Goal: Entertainment & Leisure: Consume media (video, audio)

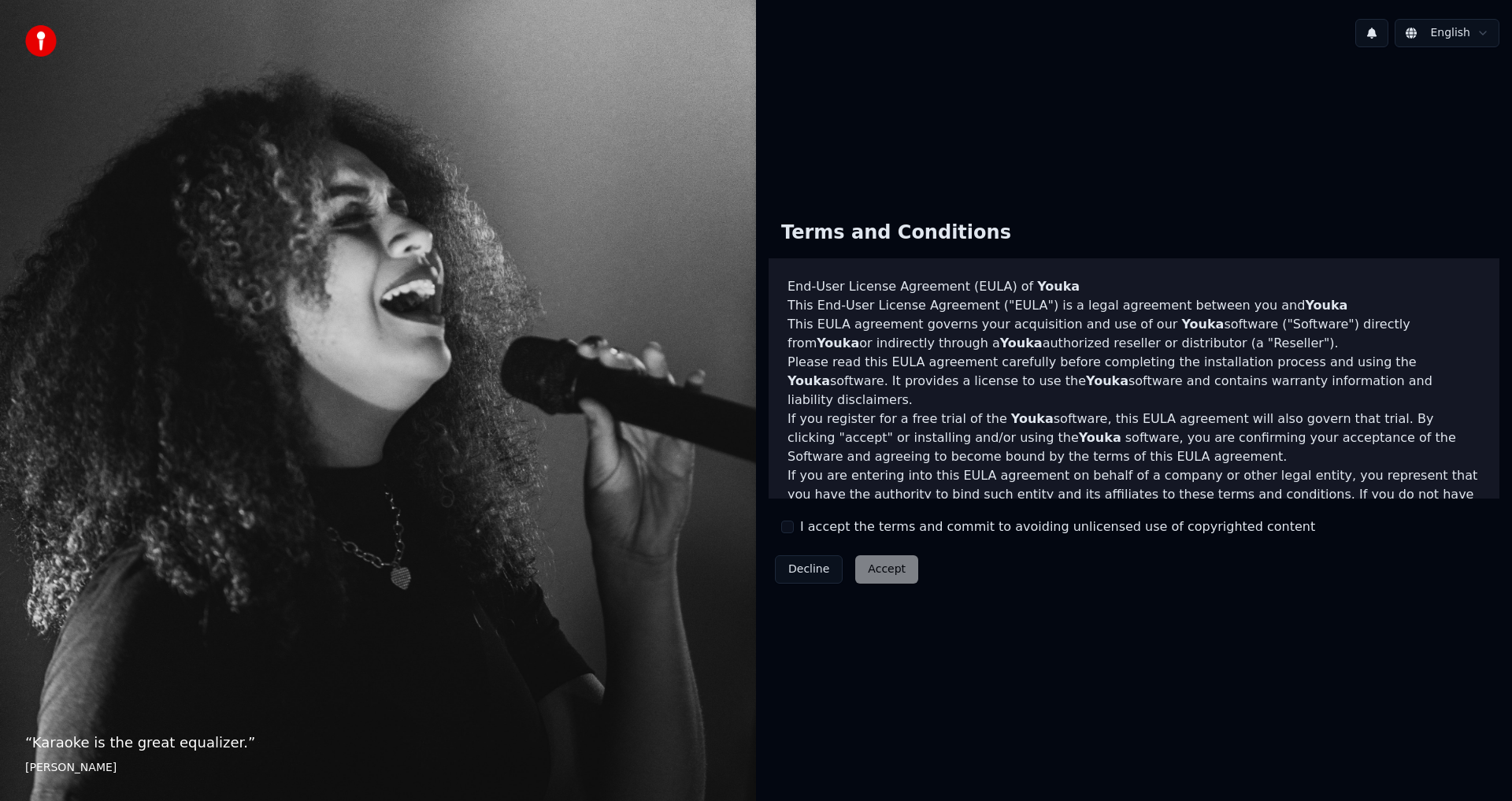
click at [787, 522] on button "I accept the terms and commit to avoiding unlicensed use of copyrighted content" at bounding box center [788, 527] width 12 height 12
click at [881, 565] on button "Accept" at bounding box center [886, 570] width 63 height 28
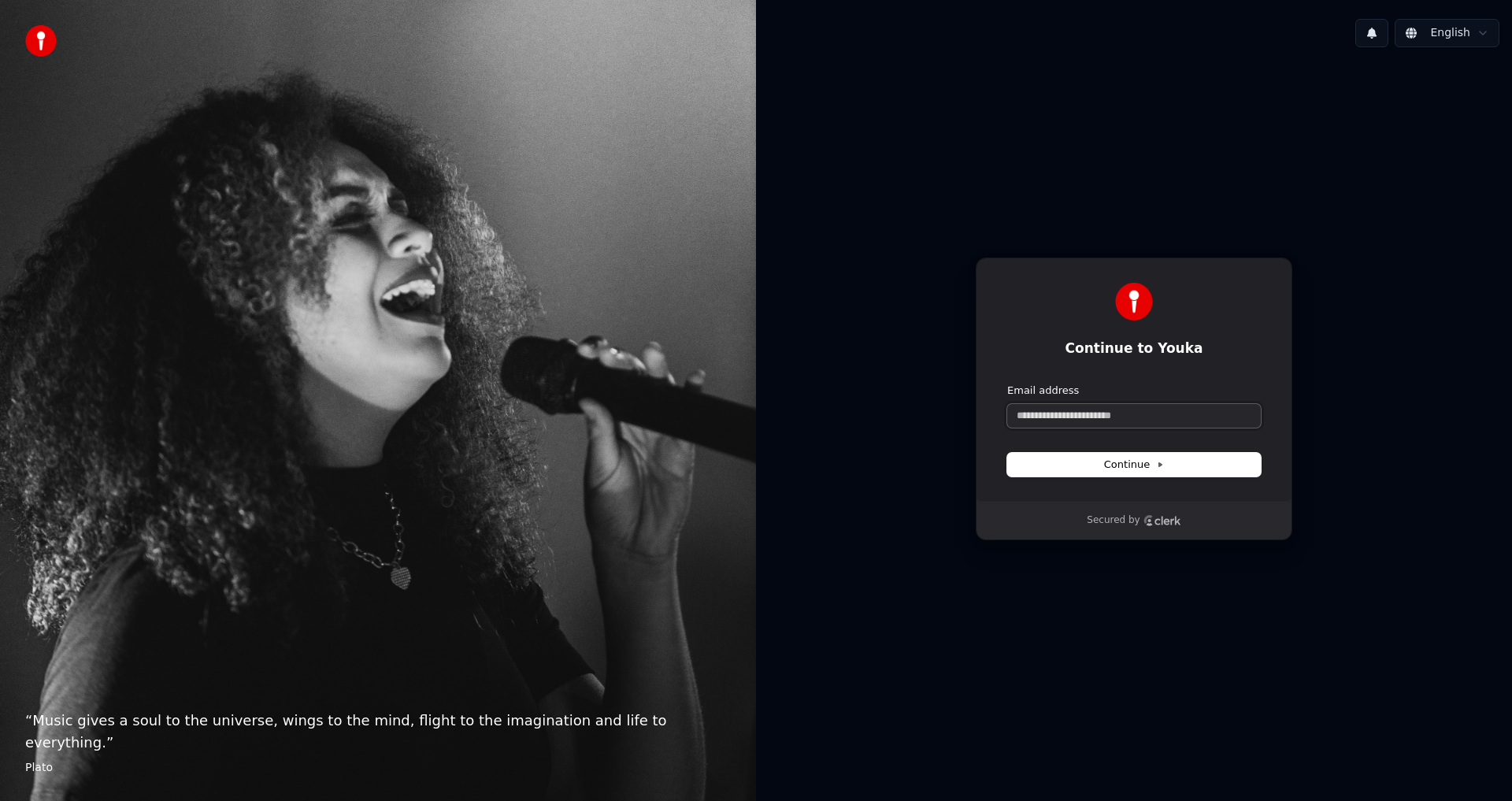
click at [1106, 418] on input "Email address" at bounding box center [1133, 416] width 254 height 24
click at [1101, 418] on input "Email address" at bounding box center [1133, 416] width 254 height 24
click at [1096, 420] on input "Email address" at bounding box center [1133, 416] width 254 height 24
click at [1119, 458] on span "Continue" at bounding box center [1133, 465] width 60 height 14
type input "**********"
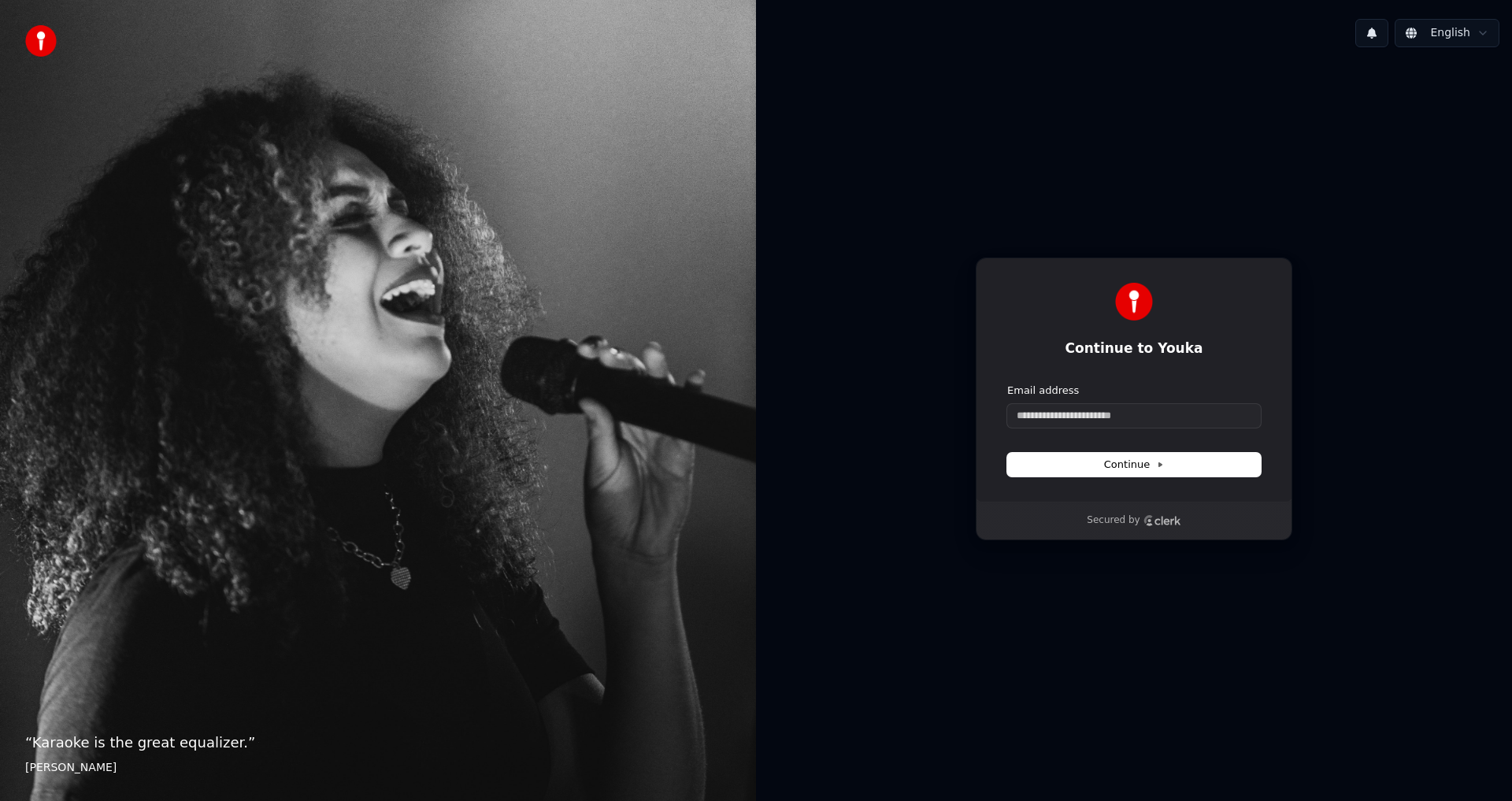
click at [1176, 401] on div "Email address" at bounding box center [1133, 406] width 254 height 44
click at [1176, 410] on input "Email address" at bounding box center [1133, 416] width 254 height 24
click at [1131, 459] on span "Continue" at bounding box center [1133, 465] width 60 height 14
type input "**********"
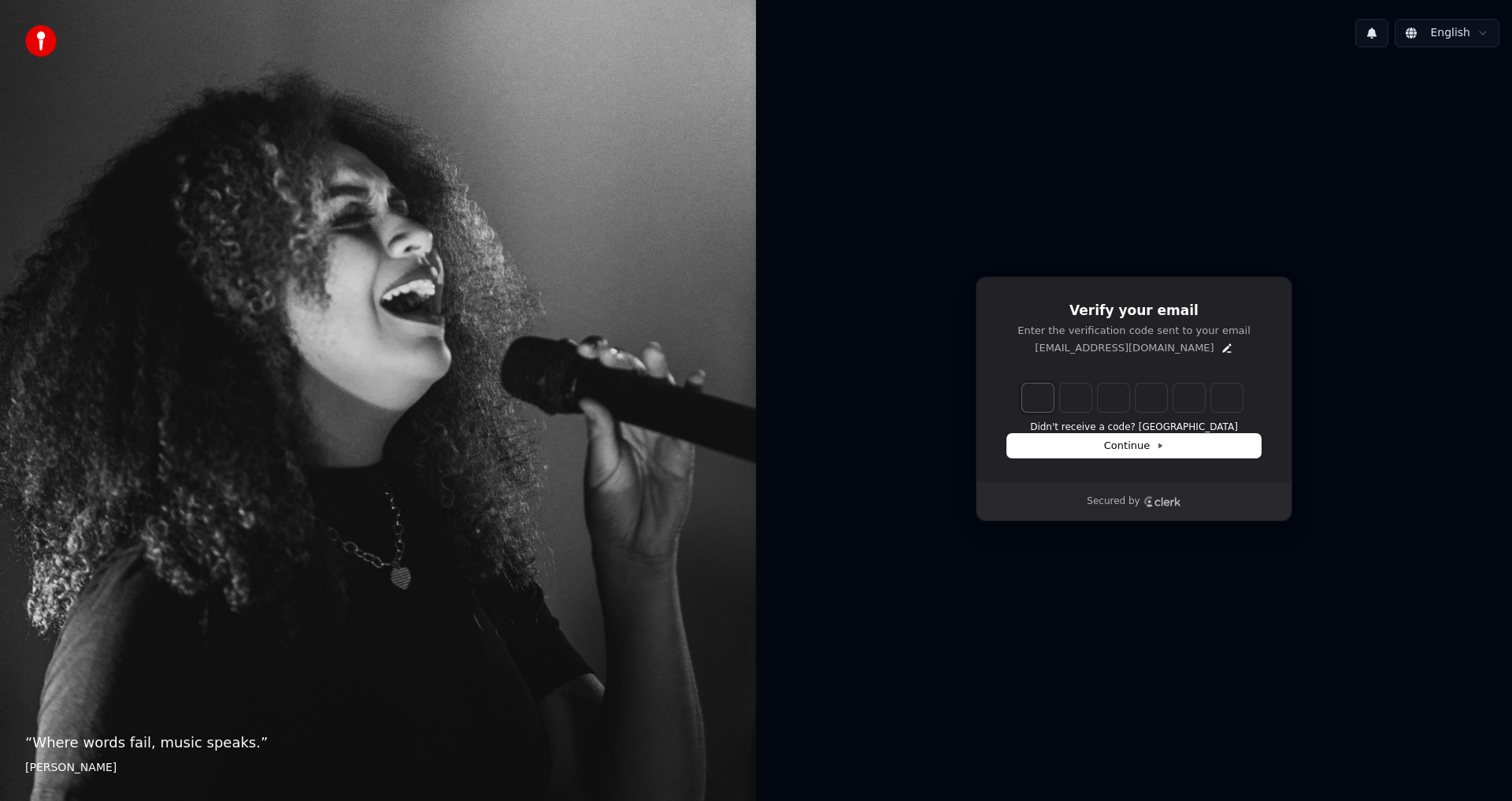
type input "*"
type input "**"
type input "*"
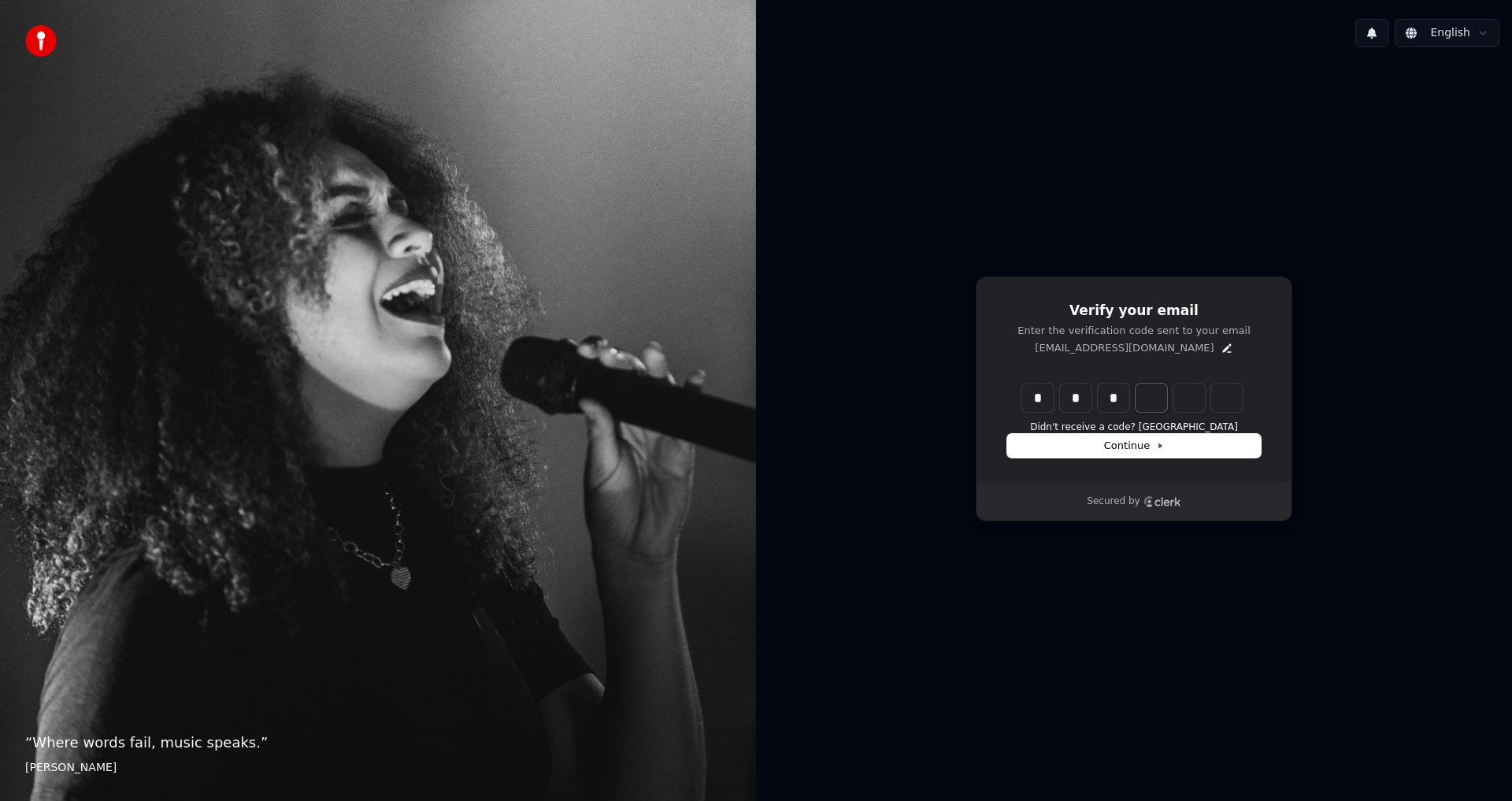
type input "***"
type input "*"
type input "****"
type input "*"
type input "******"
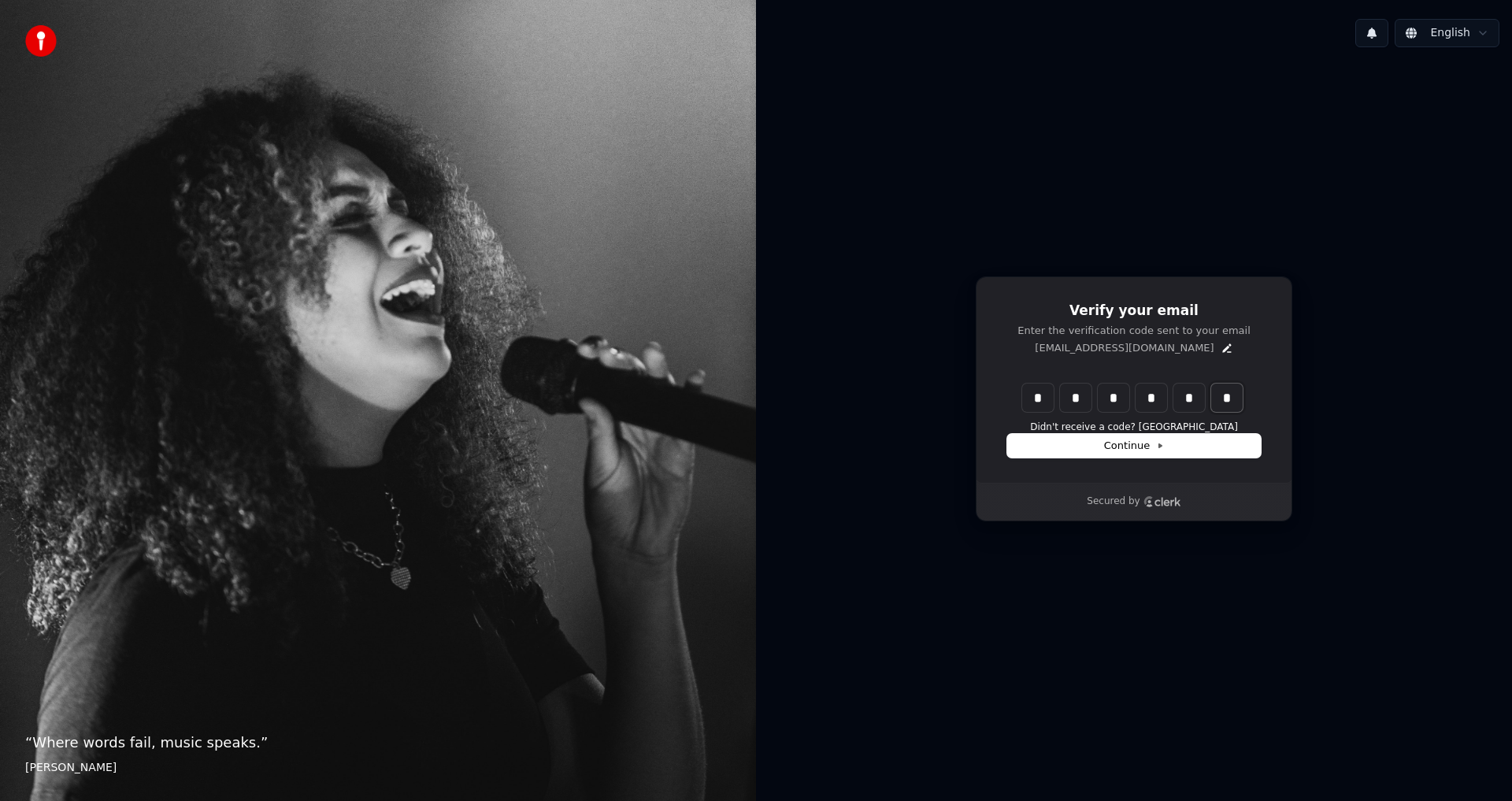
type input "*"
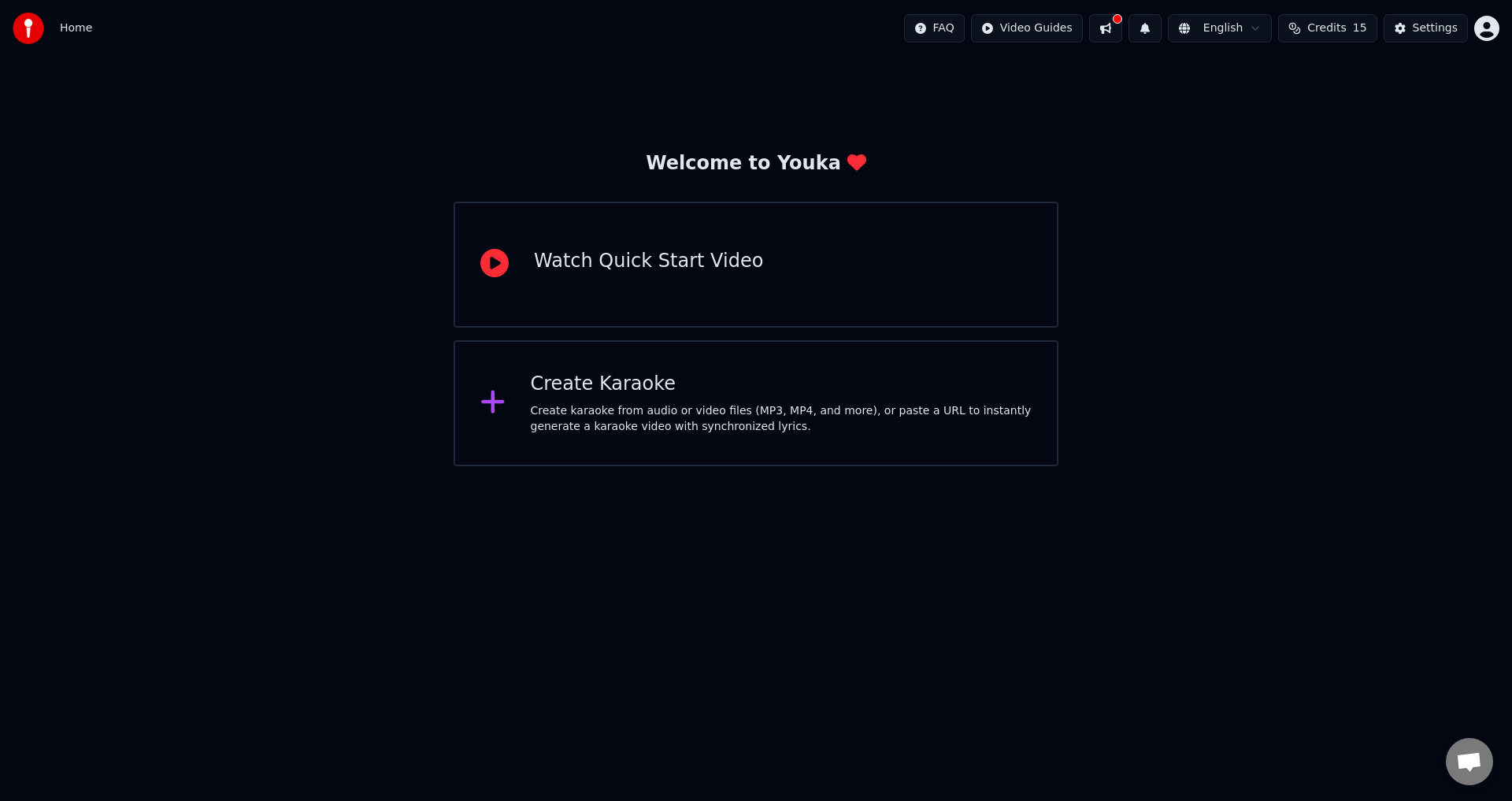
click at [587, 385] on div "Create Karaoke" at bounding box center [781, 384] width 502 height 25
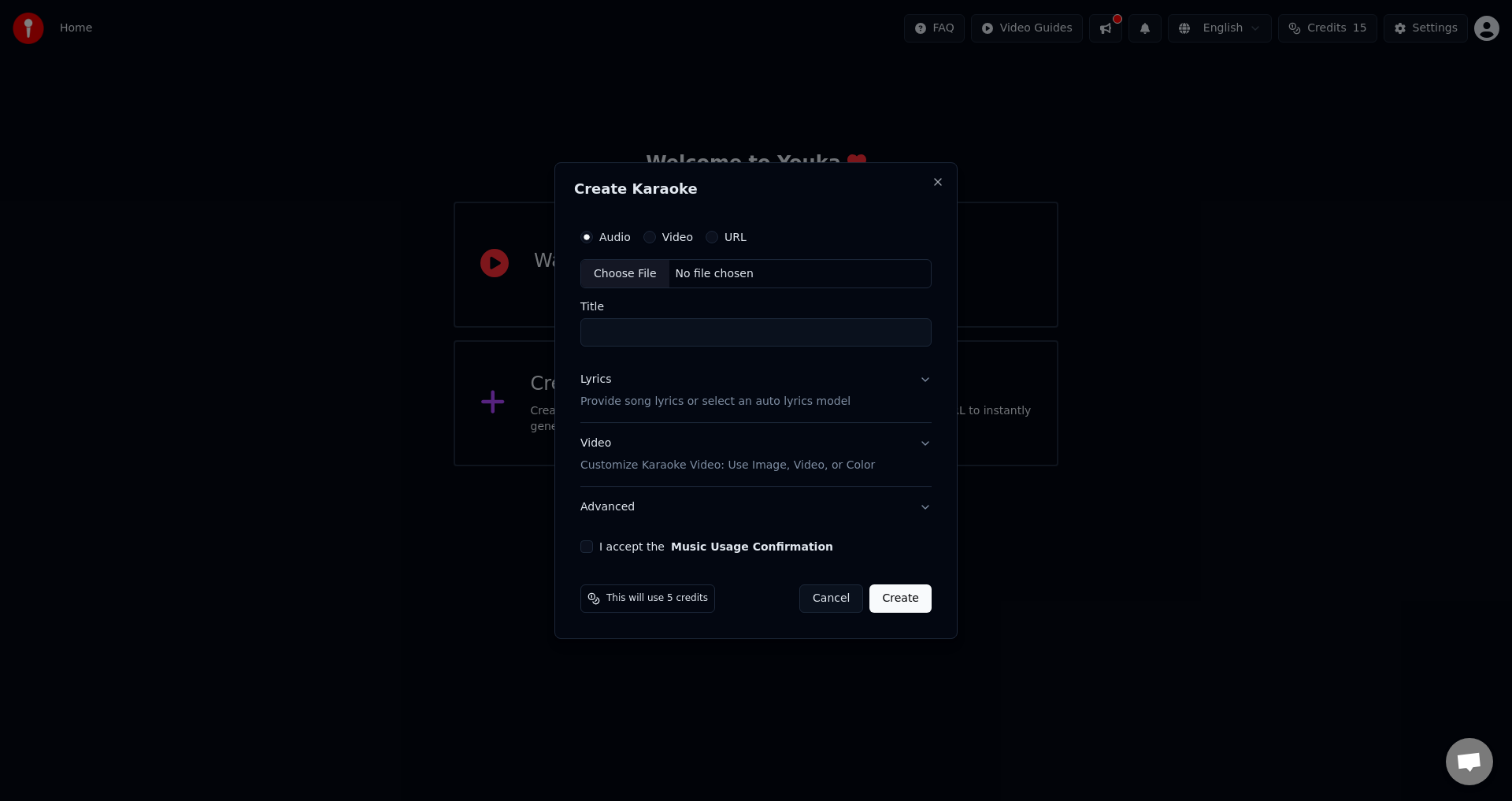
click at [627, 272] on div "Choose File" at bounding box center [625, 274] width 88 height 28
type input "**********"
click at [585, 547] on button "I accept the Music Usage Confirmation" at bounding box center [583, 546] width 12 height 12
click at [680, 396] on p "Provide song lyrics or select an auto lyrics model" at bounding box center [711, 402] width 270 height 16
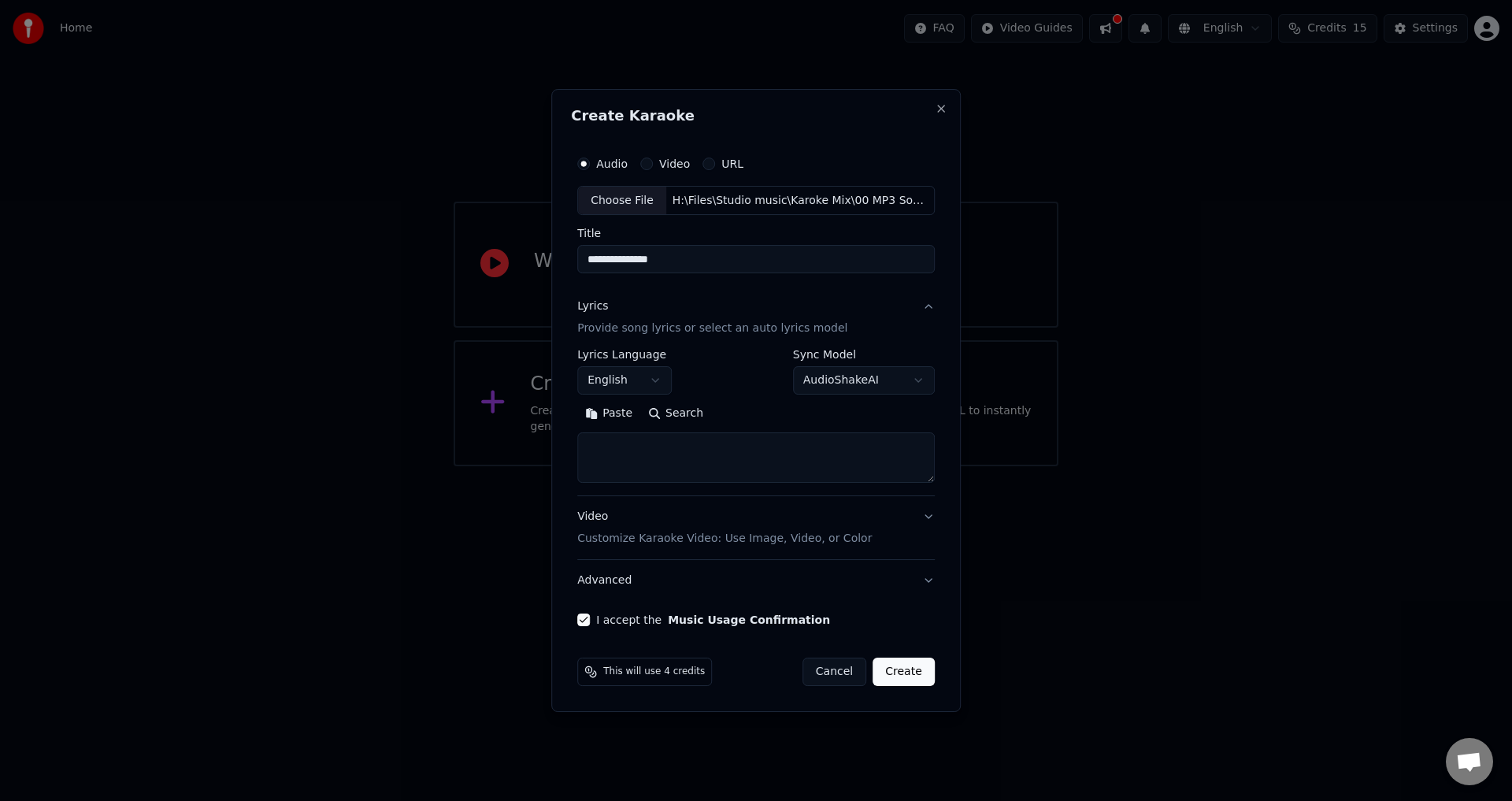
click at [661, 449] on textarea at bounding box center [756, 458] width 358 height 51
paste textarea "**********"
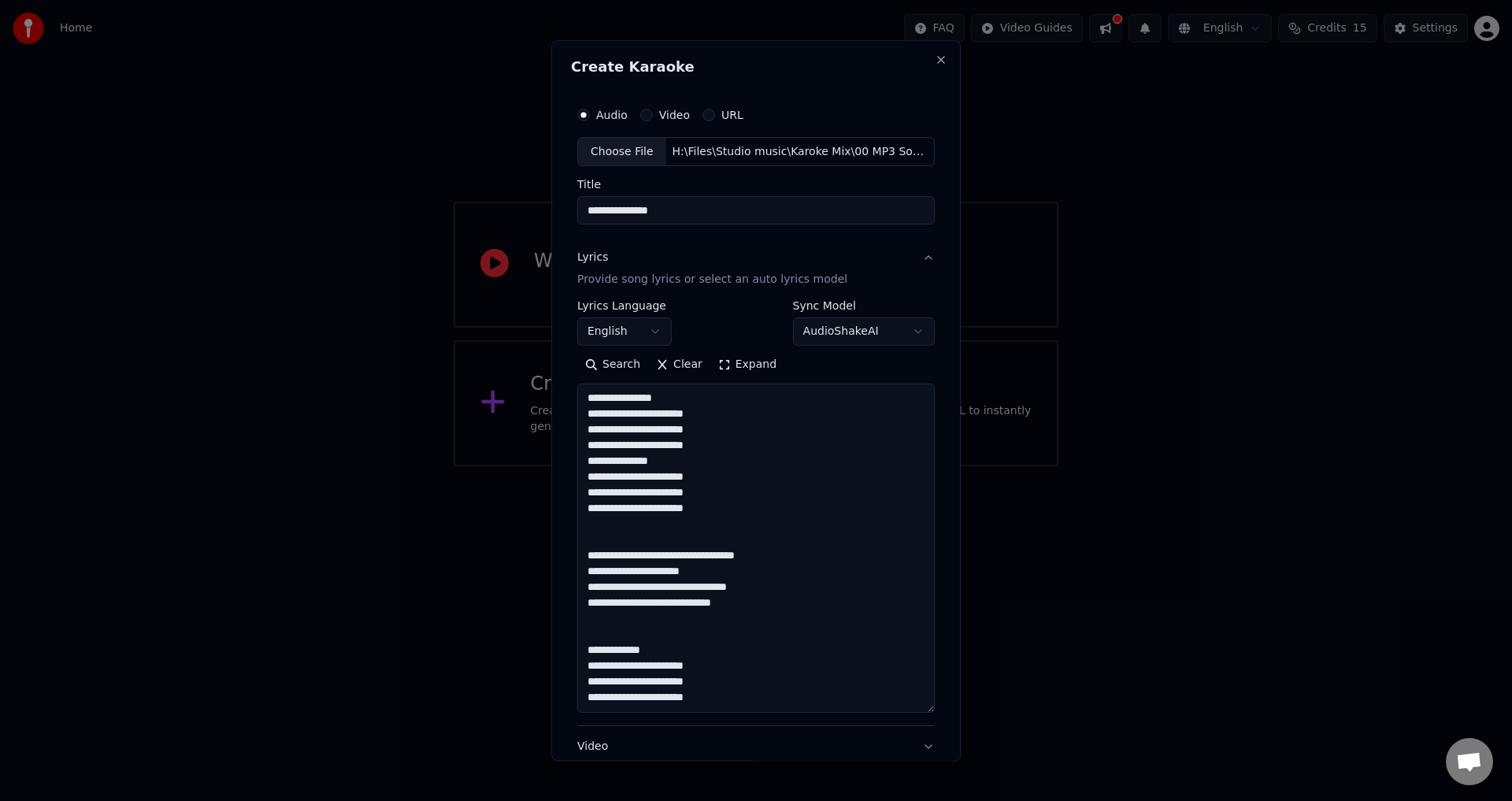
scroll to position [272, 0]
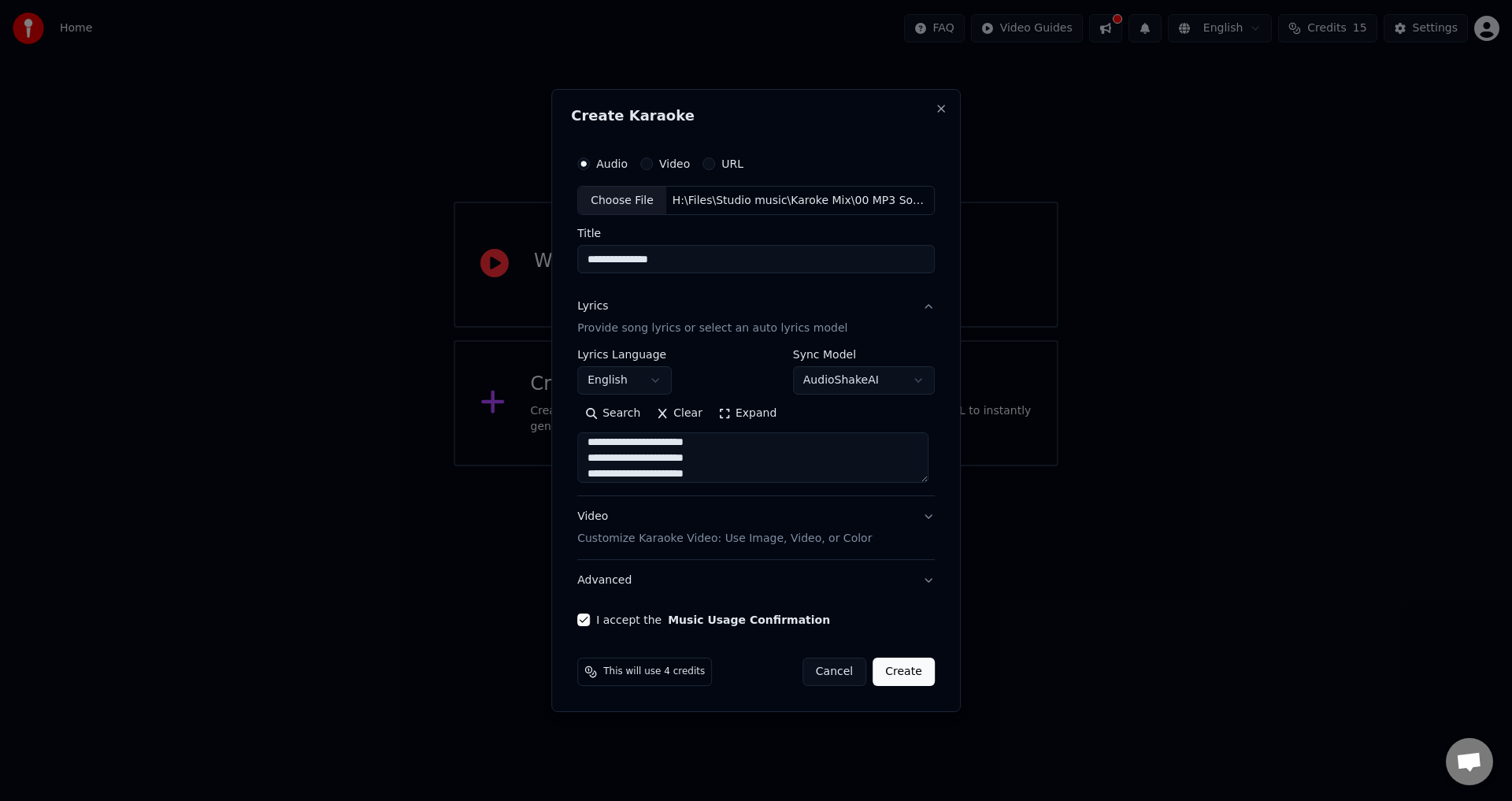
click at [844, 479] on textarea "**********" at bounding box center [752, 458] width 352 height 51
paste textarea "**********"
type textarea "**********"
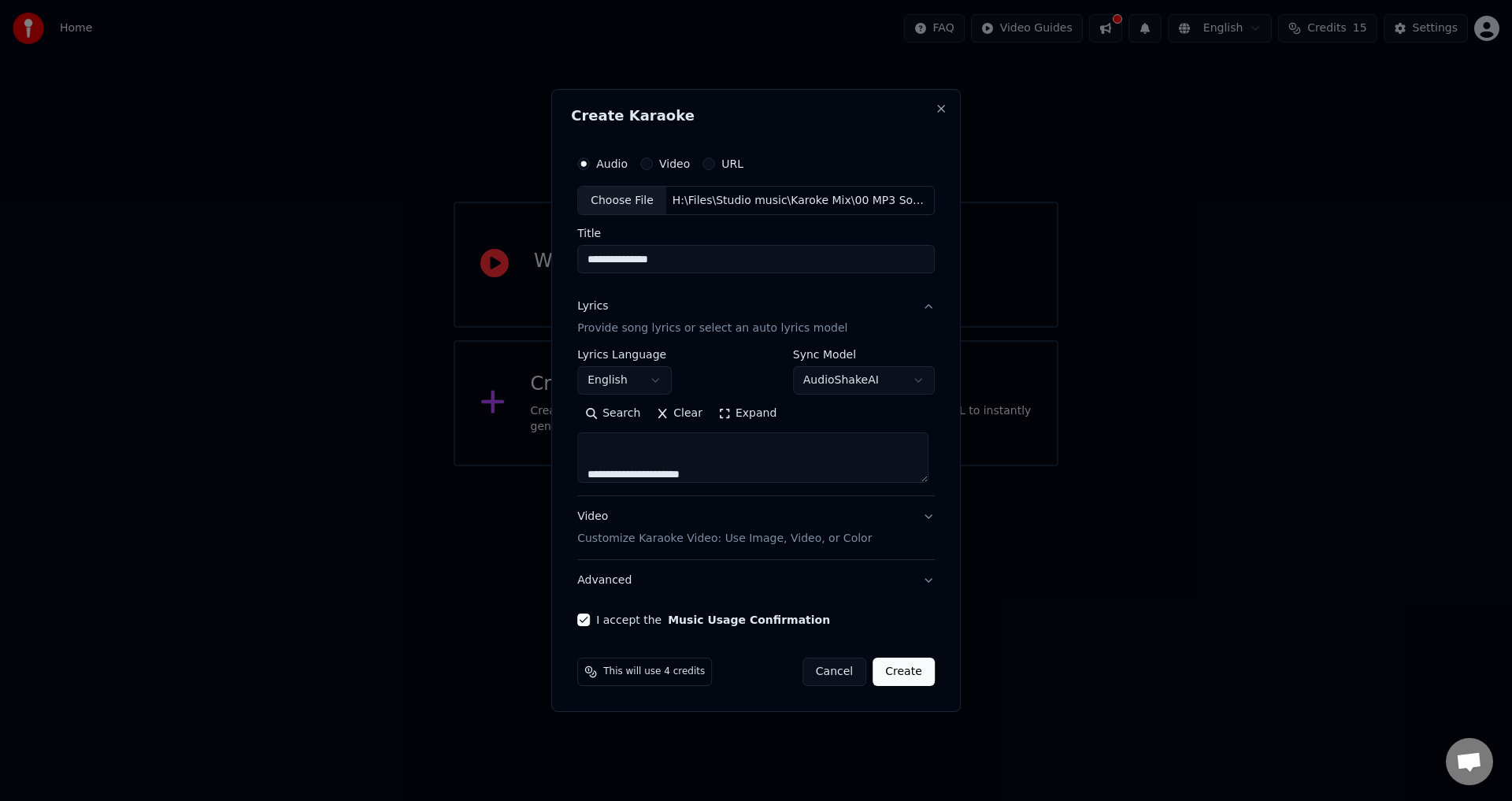
click at [715, 538] on p "Customize Karaoke Video: Use Image, Video, or Color" at bounding box center [724, 538] width 295 height 16
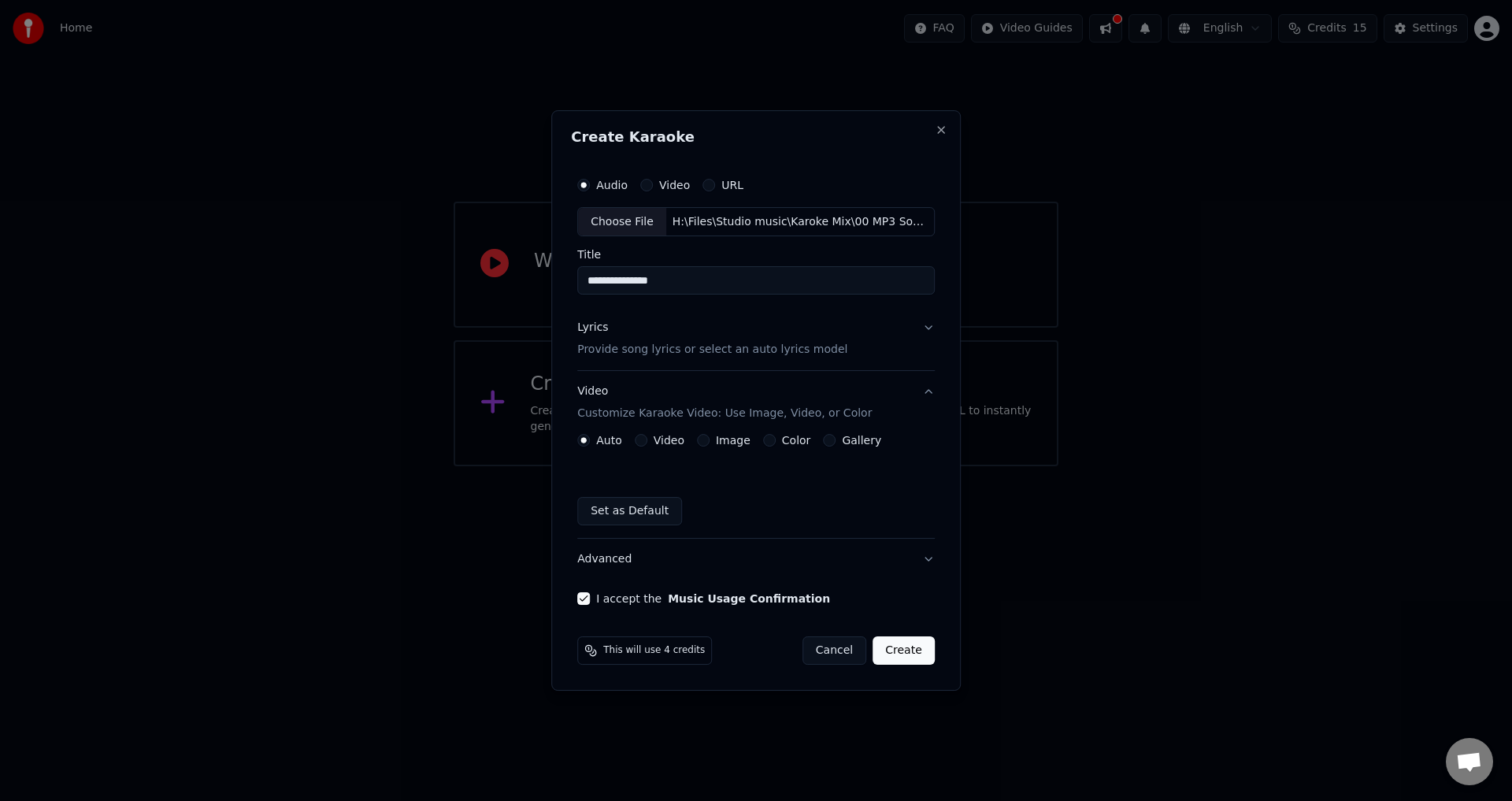
click at [904, 652] on button "Create" at bounding box center [903, 651] width 62 height 28
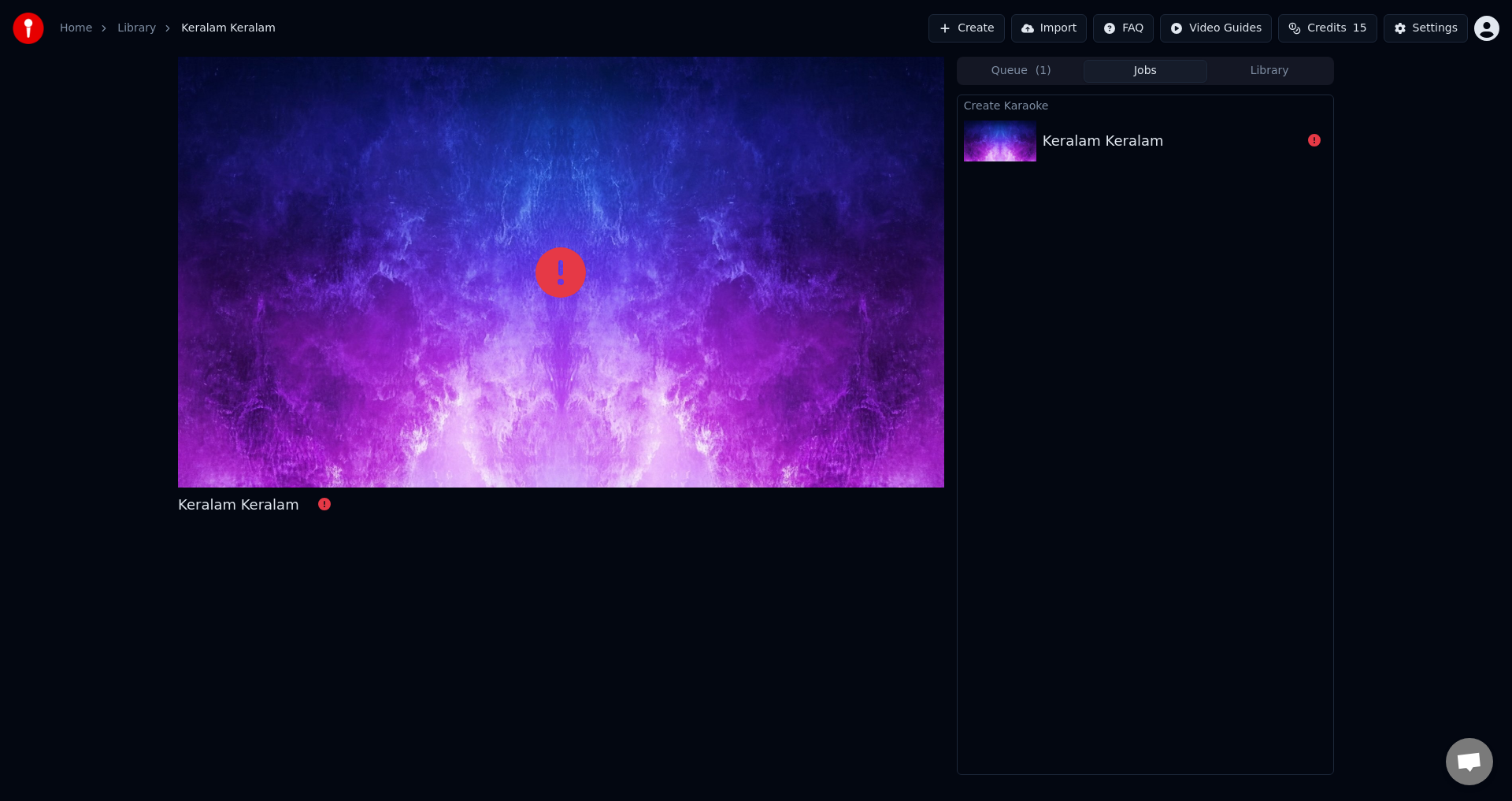
click at [1096, 144] on div "Keralam Keralam" at bounding box center [1103, 141] width 121 height 22
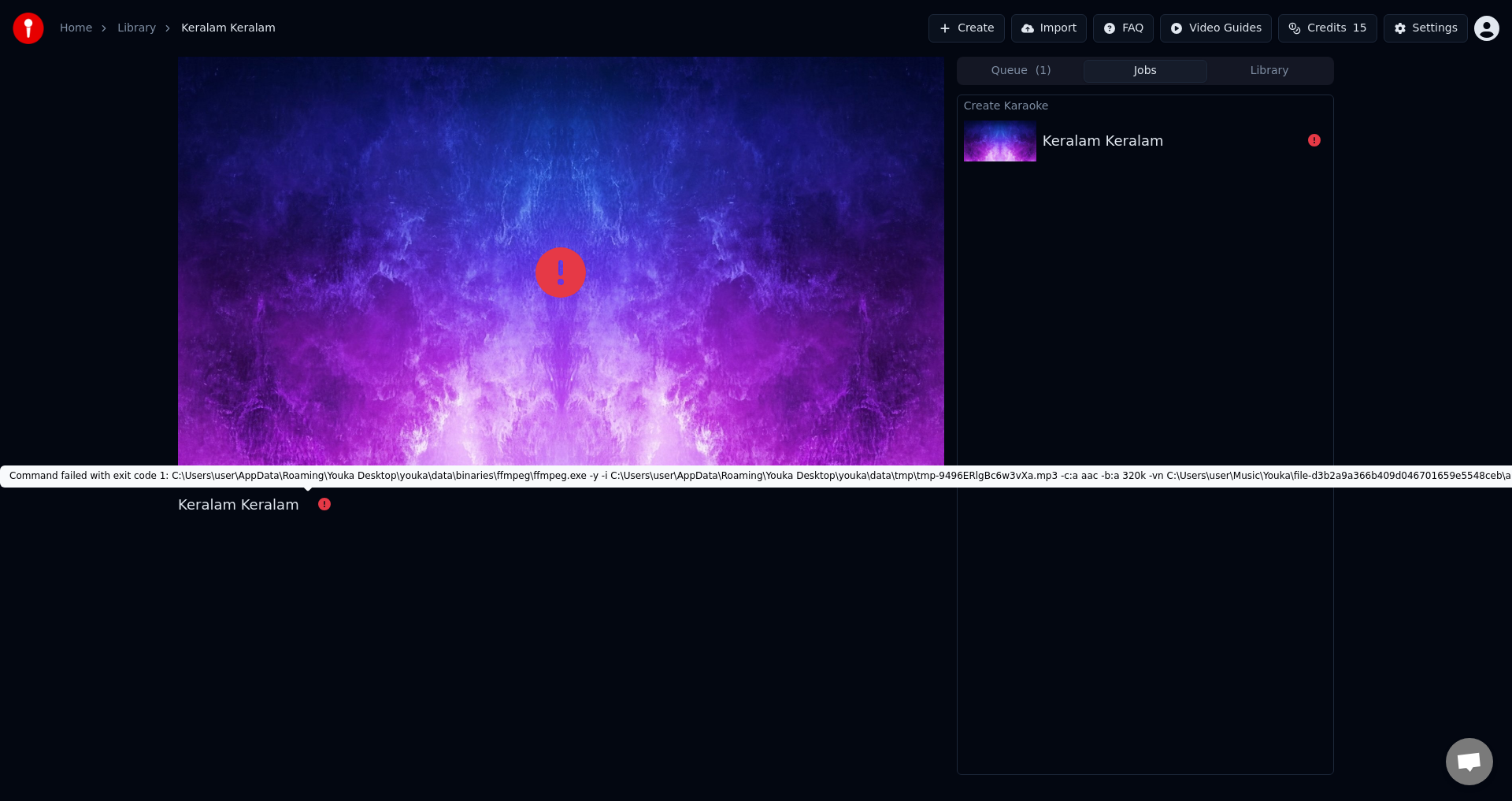
click at [318, 501] on icon at bounding box center [324, 504] width 12 height 12
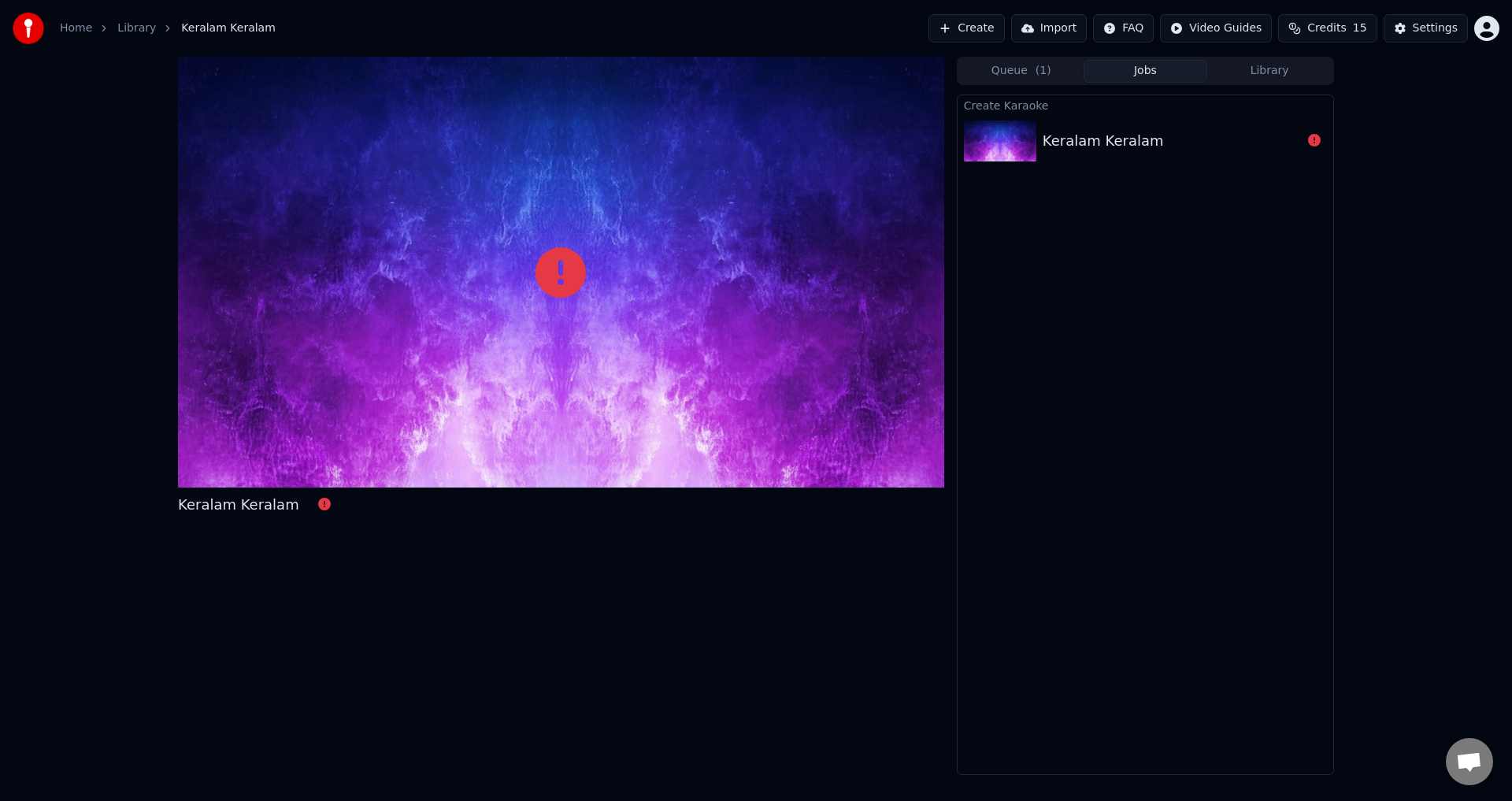
click at [1019, 129] on img at bounding box center [999, 141] width 72 height 41
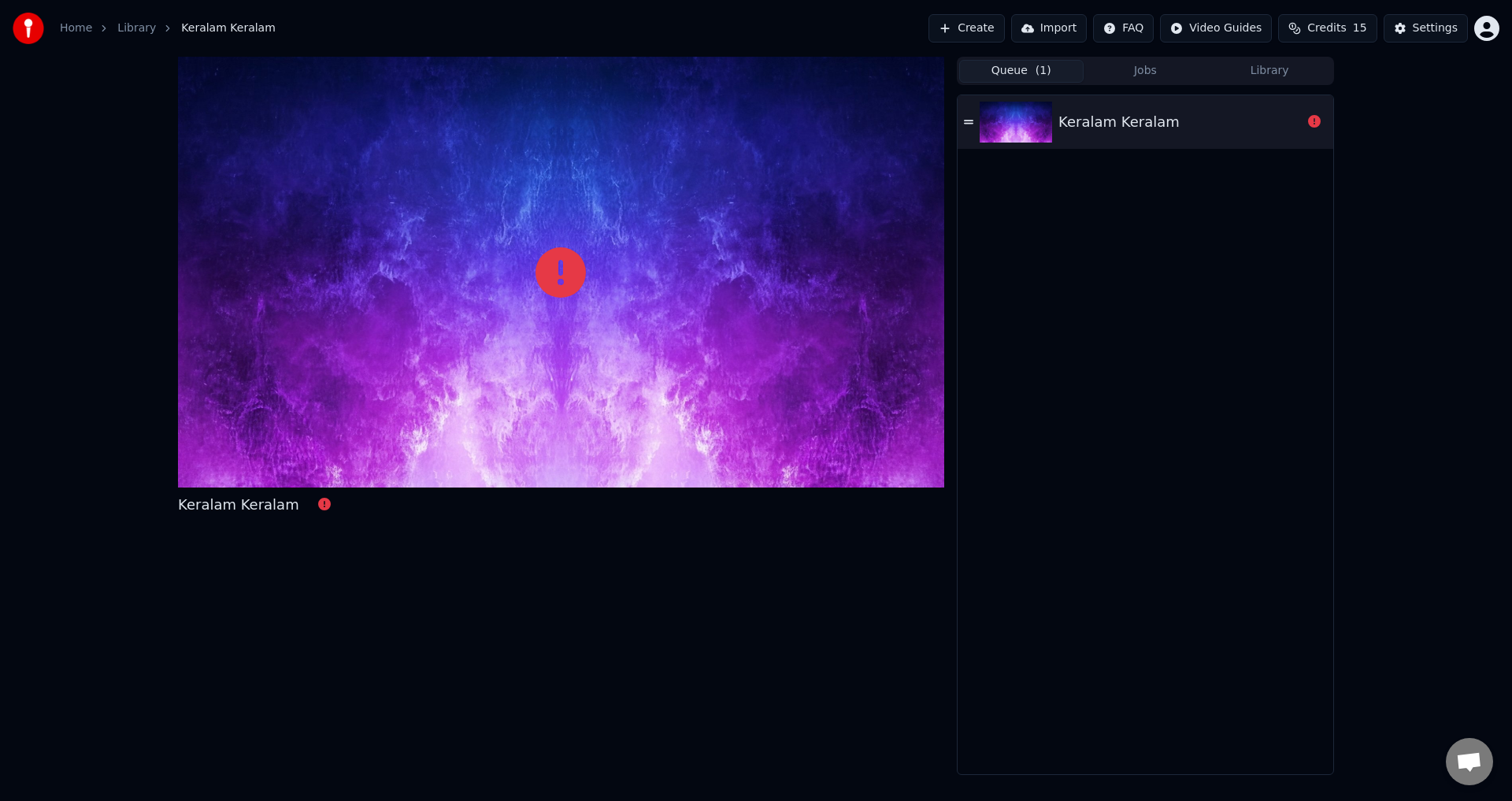
click at [1033, 78] on button "Queue ( 1 )" at bounding box center [1021, 71] width 125 height 23
click at [972, 119] on icon at bounding box center [968, 122] width 10 height 11
click at [971, 123] on icon at bounding box center [968, 121] width 10 height 4
click at [1063, 120] on div "Keralam Keralam" at bounding box center [1119, 122] width 121 height 22
click at [1057, 123] on div at bounding box center [1018, 122] width 78 height 41
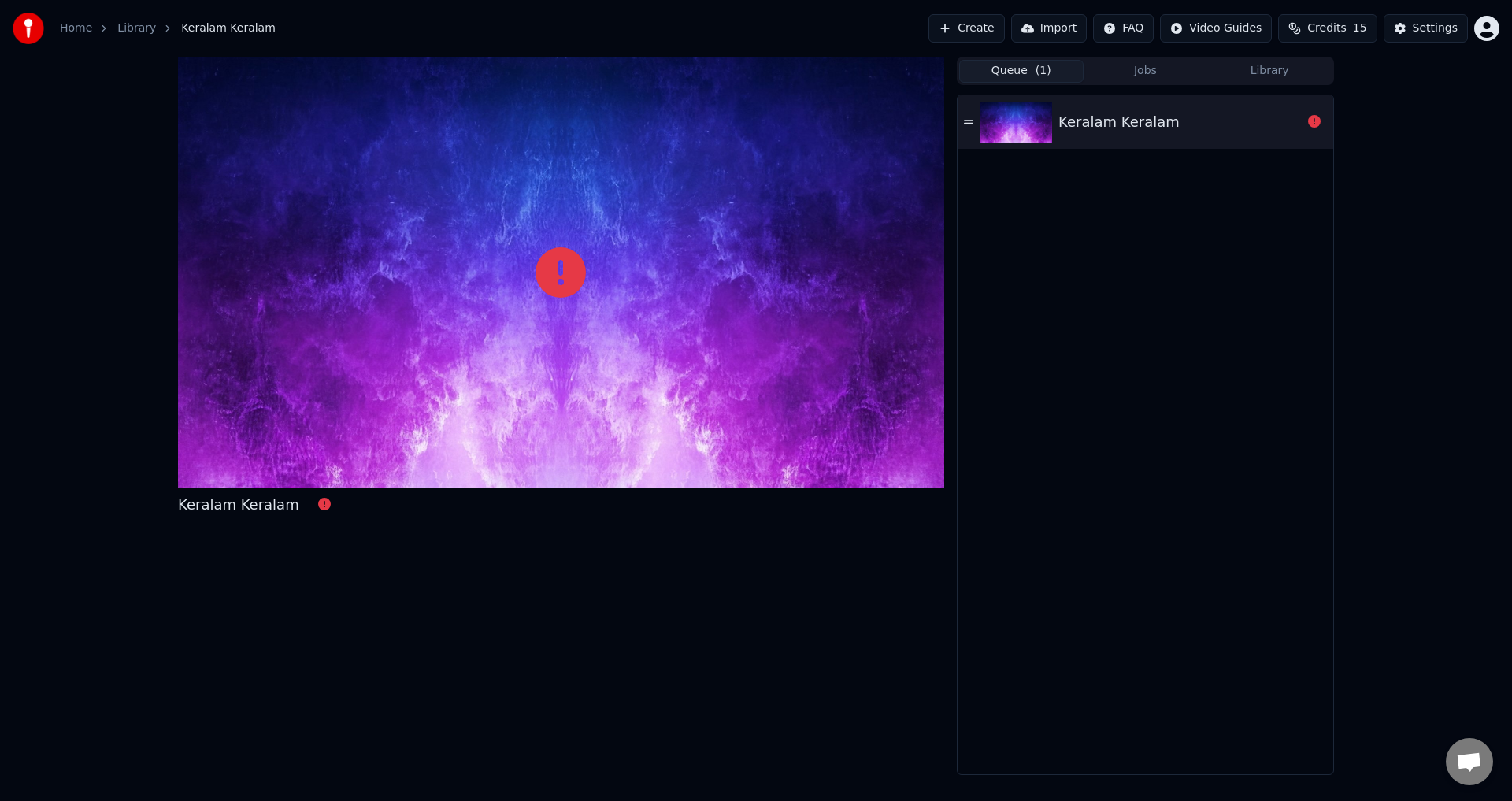
click at [1055, 124] on div at bounding box center [1018, 122] width 78 height 41
click at [1063, 120] on div "Keralam Keralam" at bounding box center [1119, 122] width 121 height 22
click at [1063, 120] on div "Keralam Keralam" at bounding box center [1119, 122] width 121 height 22
click at [1013, 74] on button "Queue ( 1 )" at bounding box center [1021, 71] width 125 height 23
click at [1101, 123] on div "Keralam Keralam" at bounding box center [1119, 122] width 121 height 22
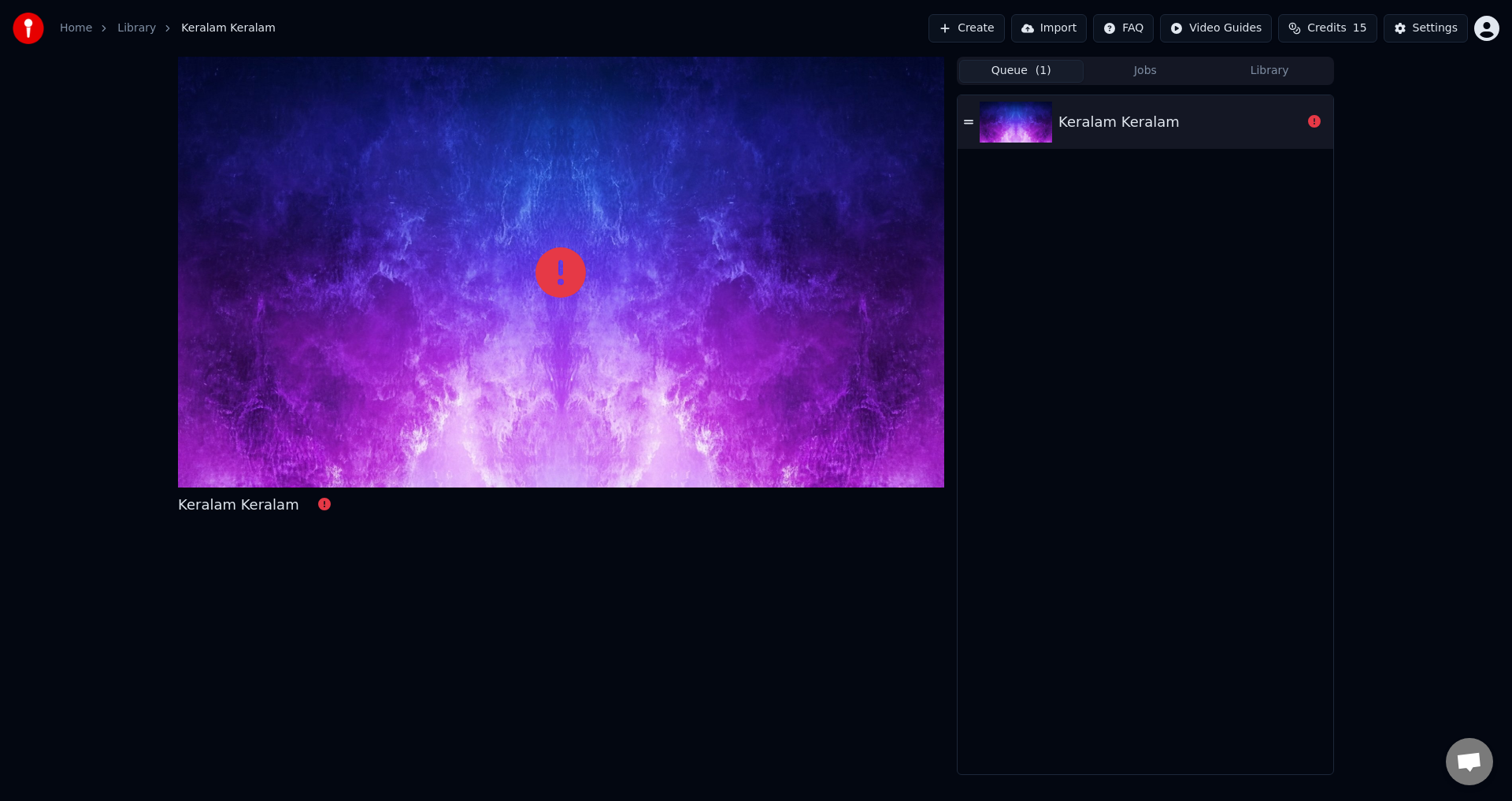
click at [1096, 123] on div "Keralam Keralam" at bounding box center [1119, 122] width 121 height 22
click at [1094, 123] on div "Keralam Keralam" at bounding box center [1119, 122] width 121 height 22
click at [1093, 122] on div "Keralam Keralam" at bounding box center [1119, 122] width 121 height 22
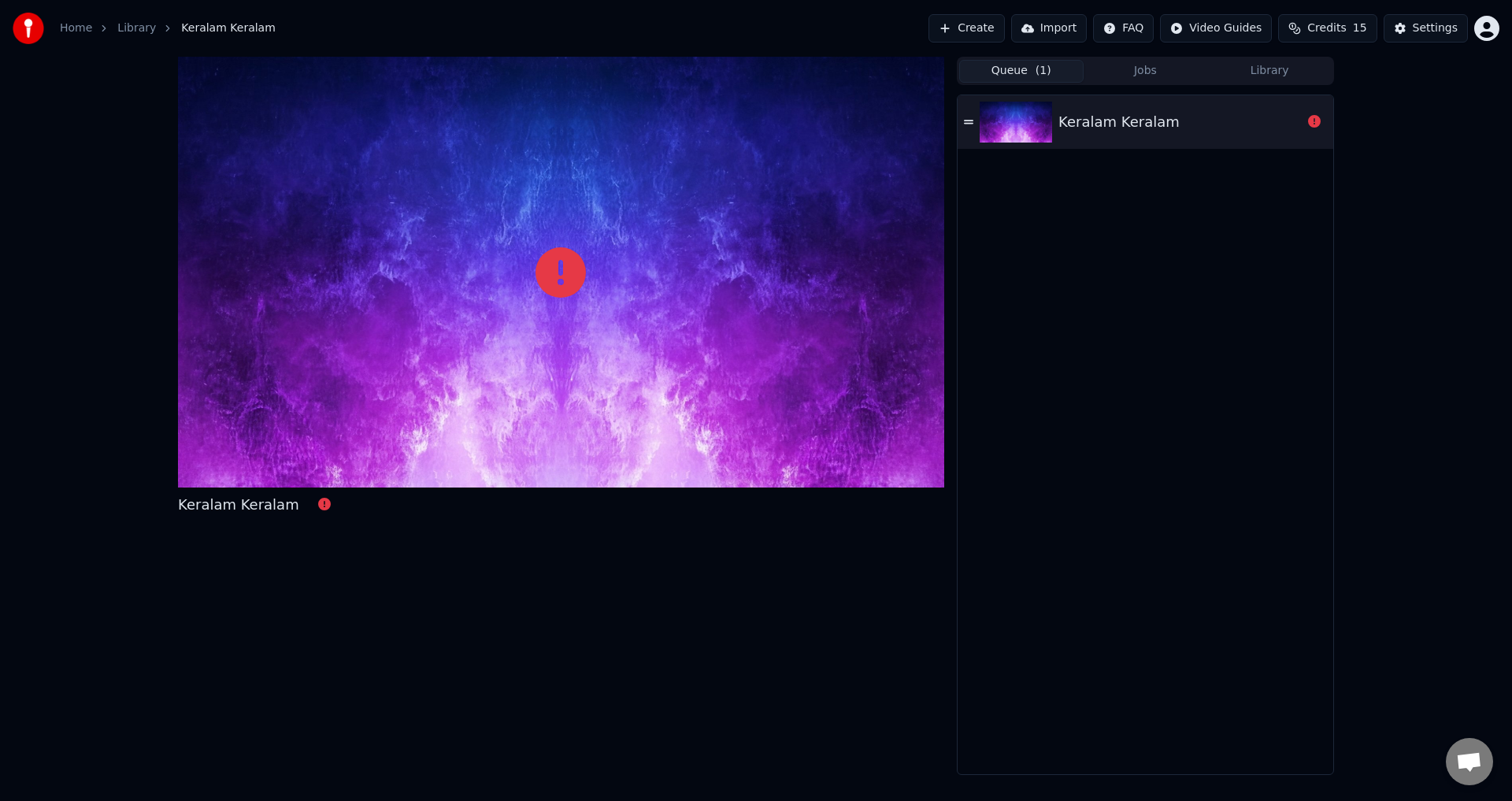
click at [1091, 122] on div "Keralam Keralam" at bounding box center [1119, 122] width 121 height 22
click at [976, 121] on div "Keralam Keralam" at bounding box center [1145, 122] width 376 height 53
click at [976, 123] on div "Keralam Keralam" at bounding box center [1145, 122] width 376 height 53
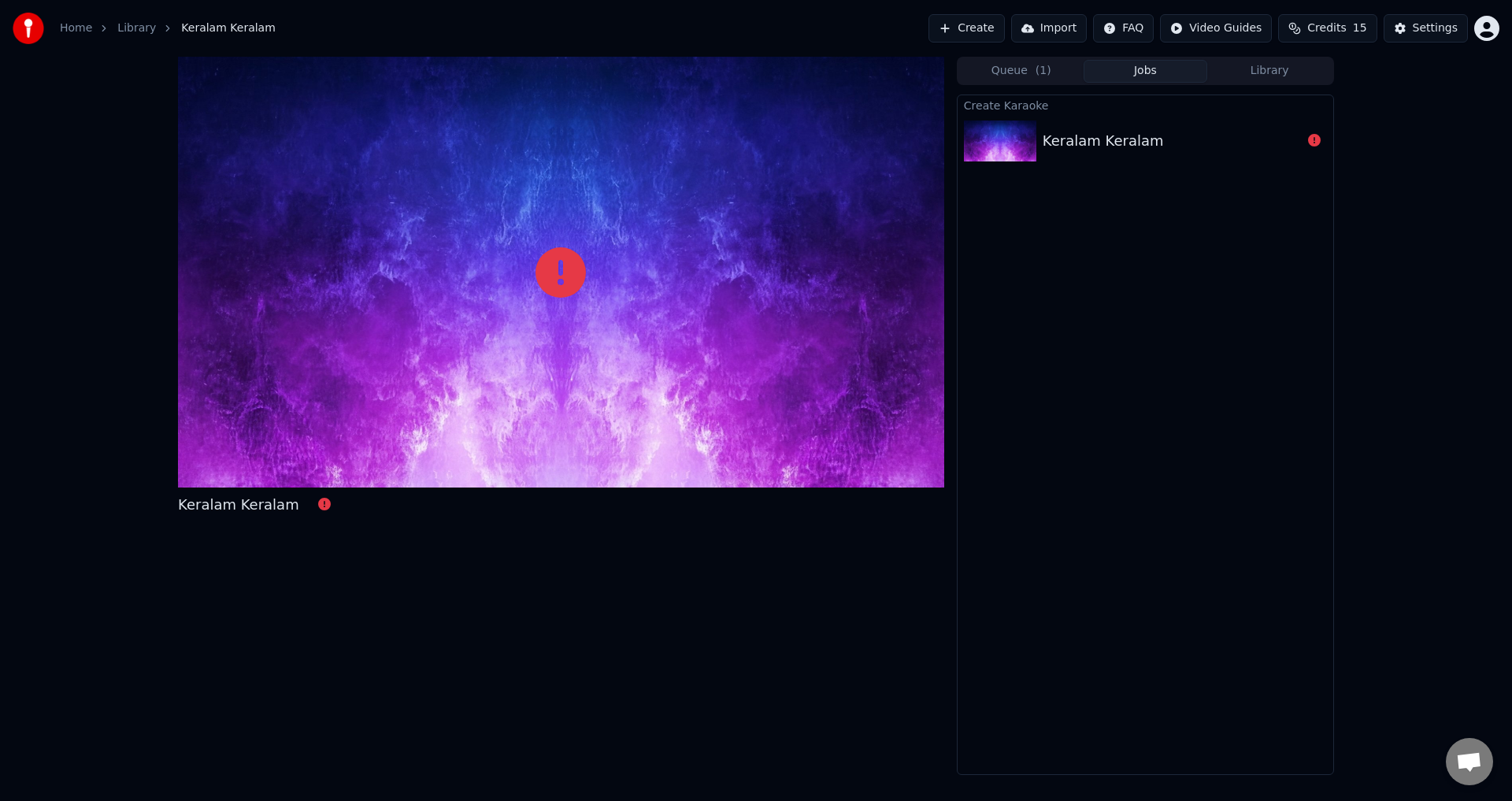
click at [1150, 69] on button "Jobs" at bounding box center [1145, 71] width 125 height 23
click at [1127, 140] on div "Keralam Keralam" at bounding box center [1103, 141] width 121 height 22
click at [1125, 140] on div "Keralam Keralam" at bounding box center [1103, 141] width 121 height 22
drag, startPoint x: 1127, startPoint y: 140, endPoint x: 1171, endPoint y: 121, distance: 47.9
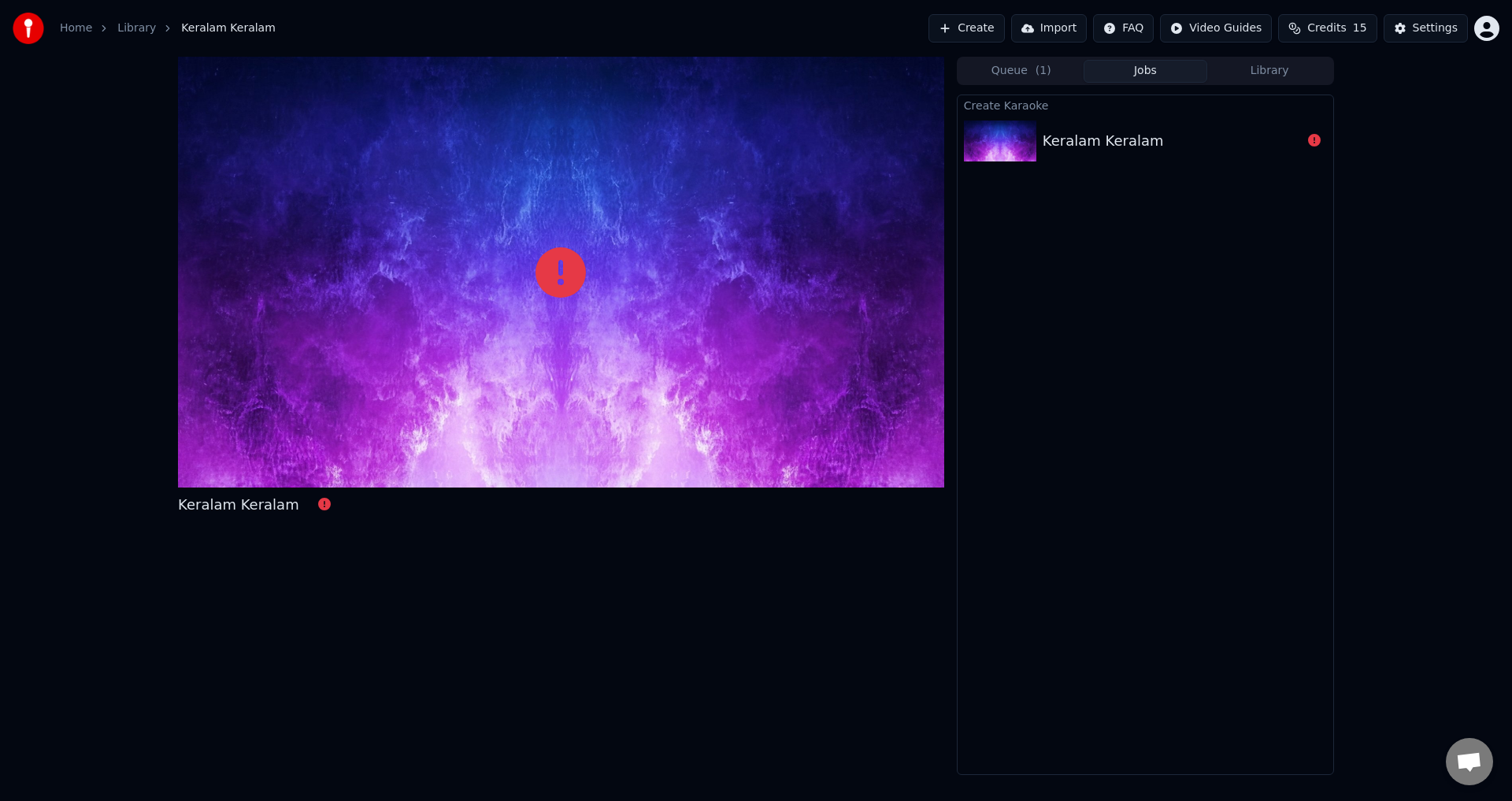
click at [1131, 140] on div "Keralam Keralam" at bounding box center [1103, 141] width 121 height 22
click at [1264, 62] on button "Library" at bounding box center [1269, 71] width 125 height 23
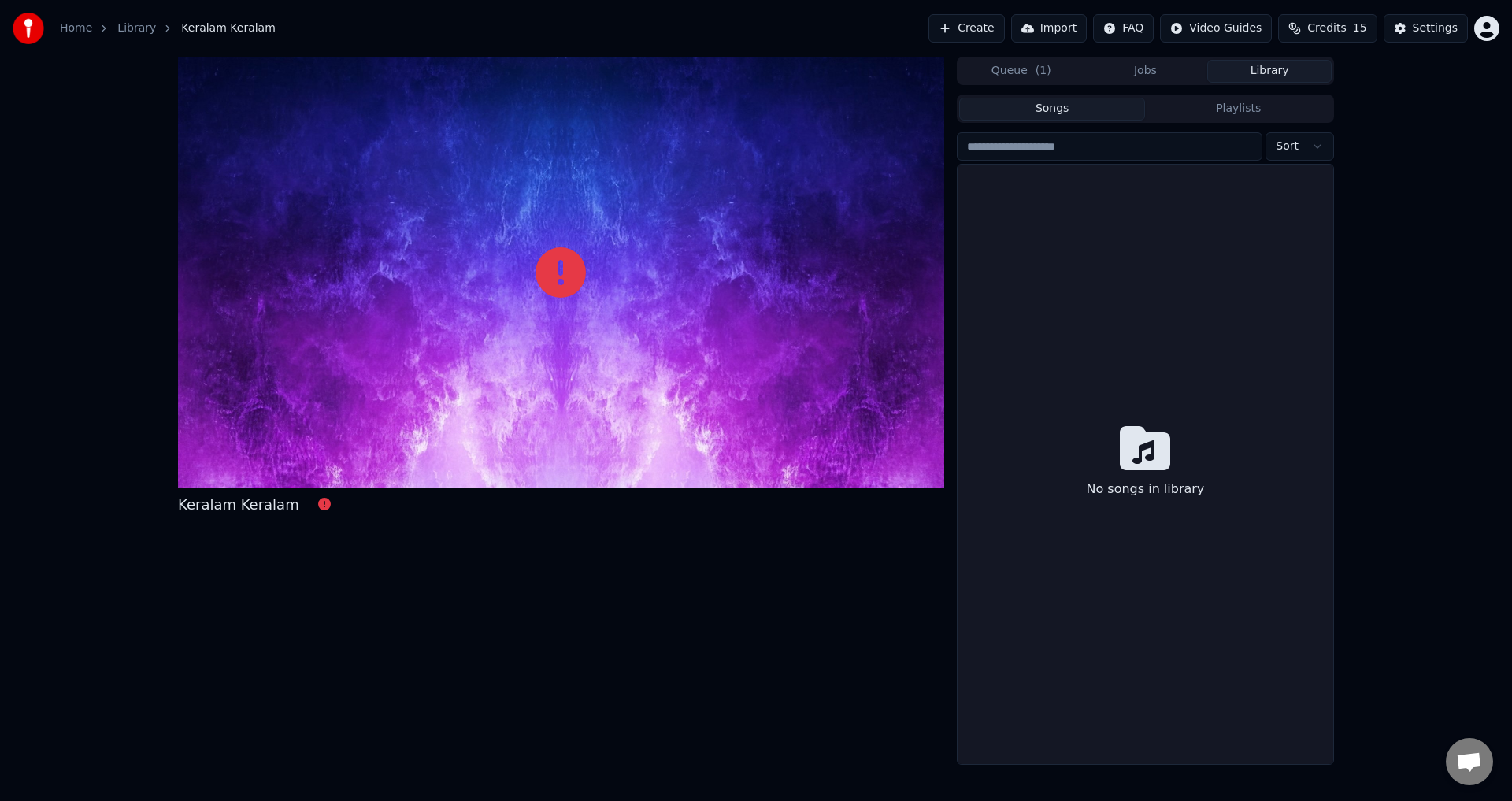
click at [1041, 108] on button "Songs" at bounding box center [1052, 109] width 187 height 23
click at [1043, 108] on button "Songs" at bounding box center [1052, 109] width 187 height 23
click at [1044, 109] on button "Songs" at bounding box center [1052, 109] width 187 height 23
click at [1055, 109] on button "Songs" at bounding box center [1052, 109] width 187 height 23
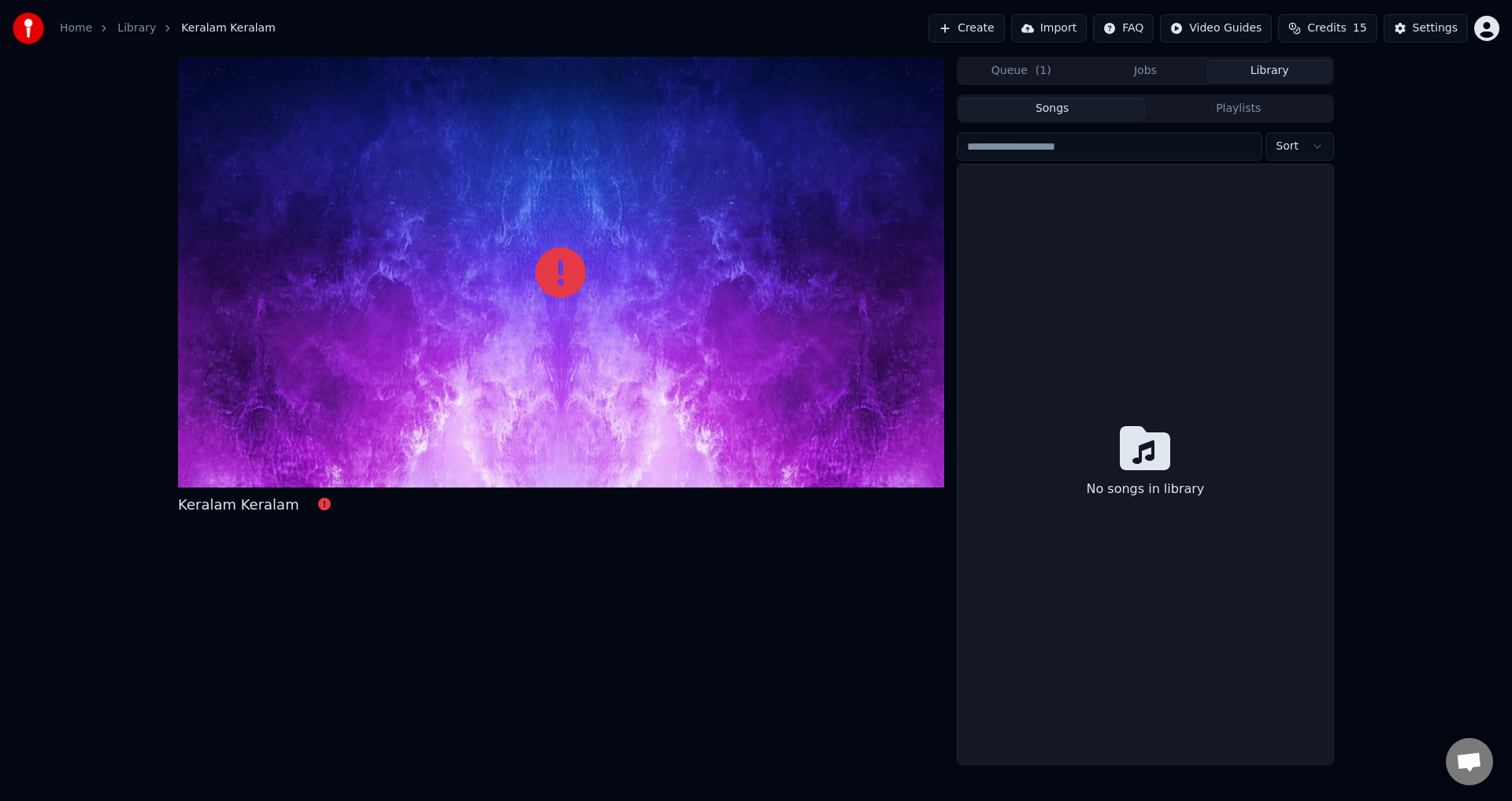
click at [1055, 109] on button "Songs" at bounding box center [1052, 109] width 187 height 23
click at [1422, 29] on div "Settings" at bounding box center [1435, 28] width 44 height 16
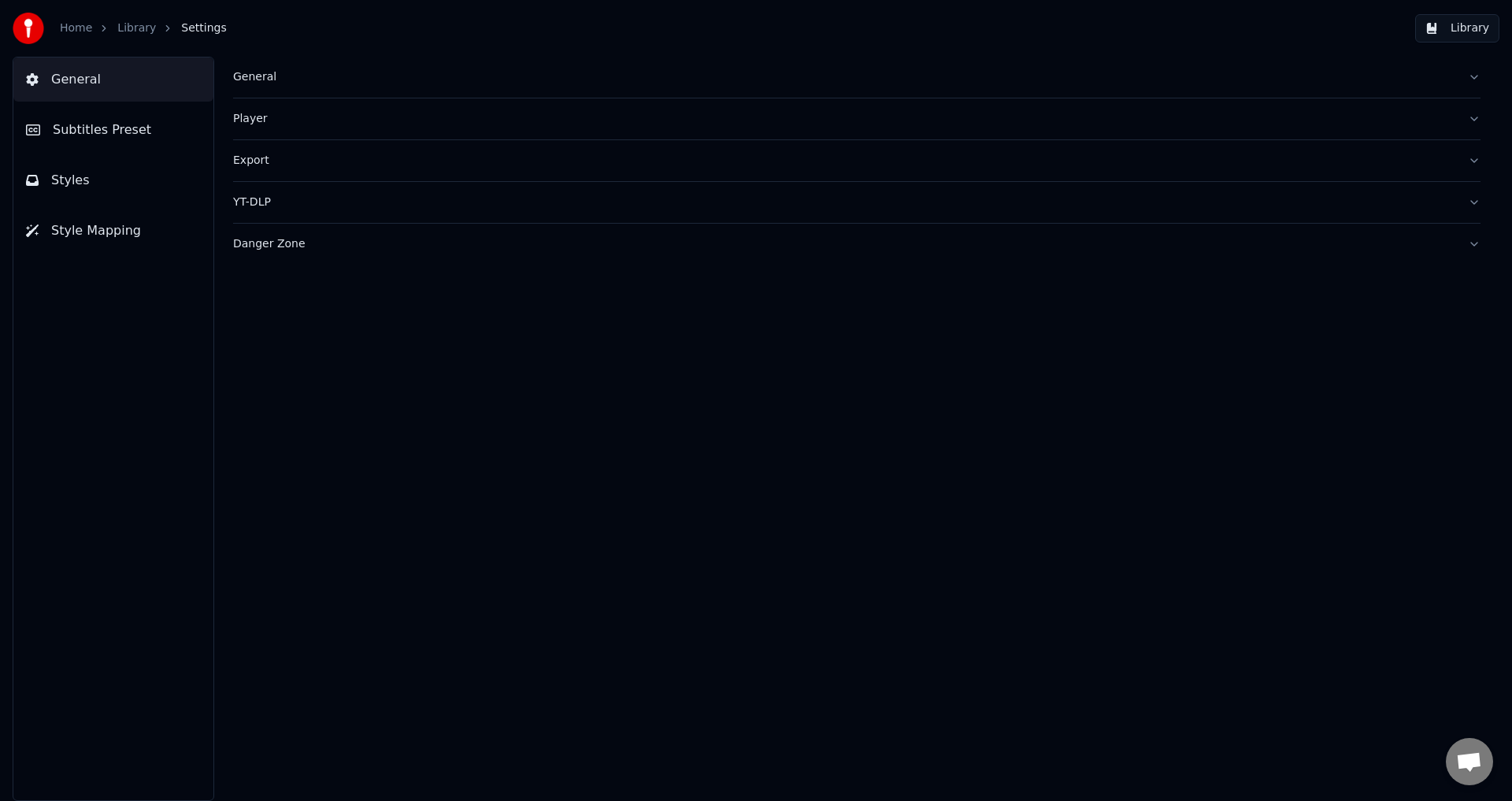
click at [249, 81] on div "General" at bounding box center [844, 77] width 1222 height 16
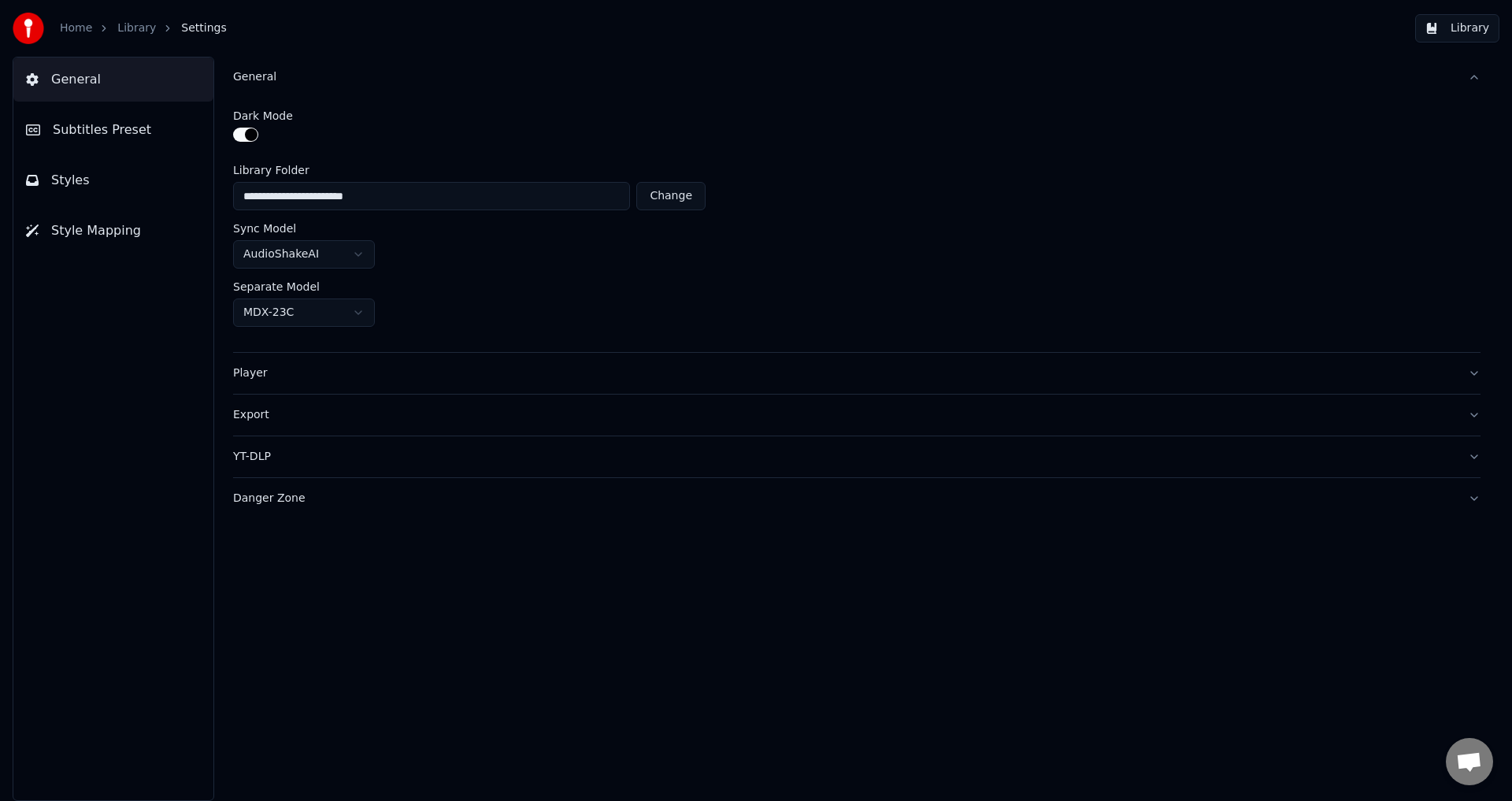
click at [76, 29] on link "Home" at bounding box center [76, 28] width 32 height 16
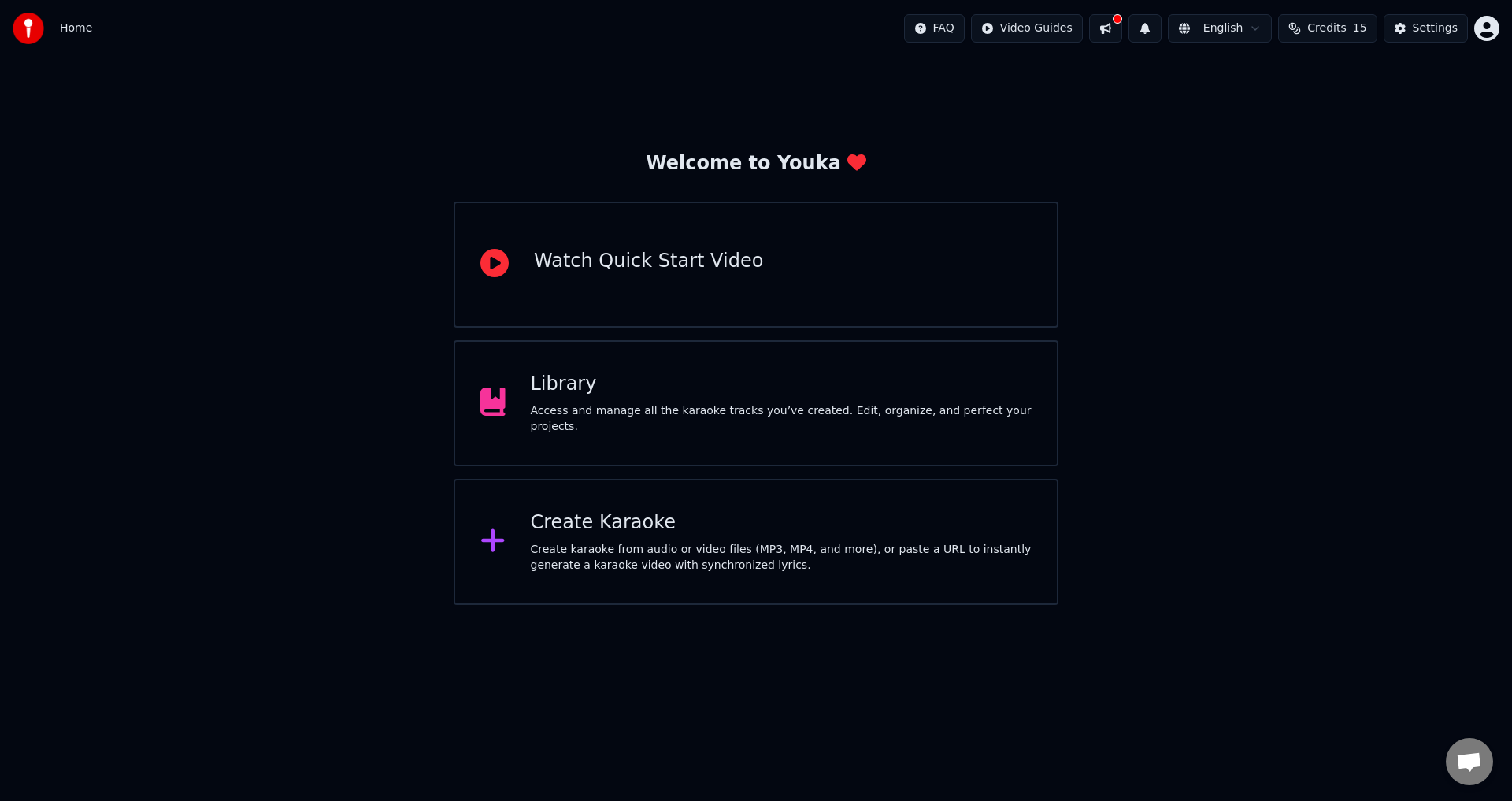
click at [627, 527] on div "Create Karaoke" at bounding box center [781, 522] width 502 height 25
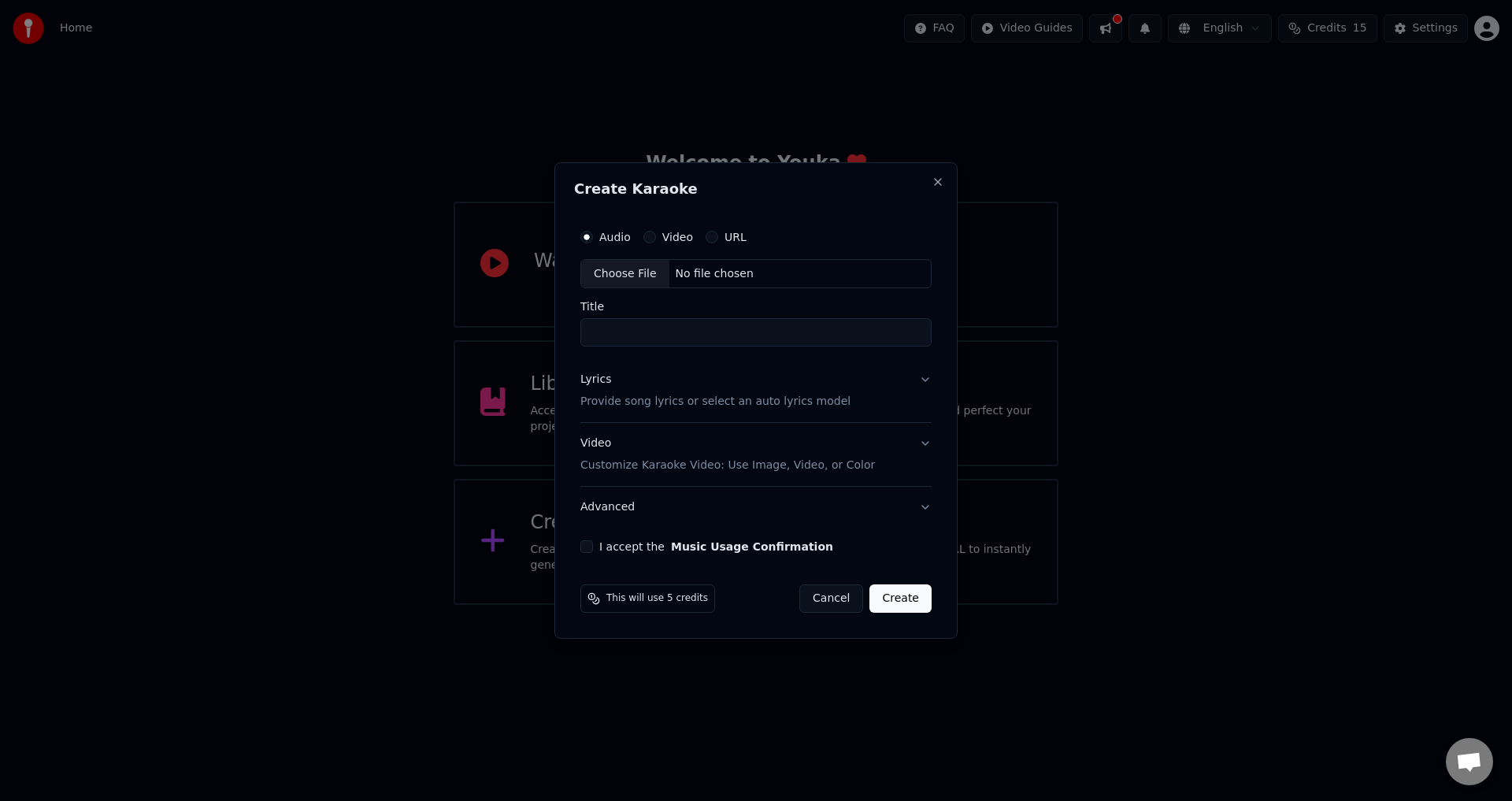
click at [655, 271] on div "Choose File" at bounding box center [625, 274] width 88 height 28
type input "**********"
click at [644, 399] on p "Provide song lyrics or select an auto lyrics model" at bounding box center [711, 402] width 270 height 16
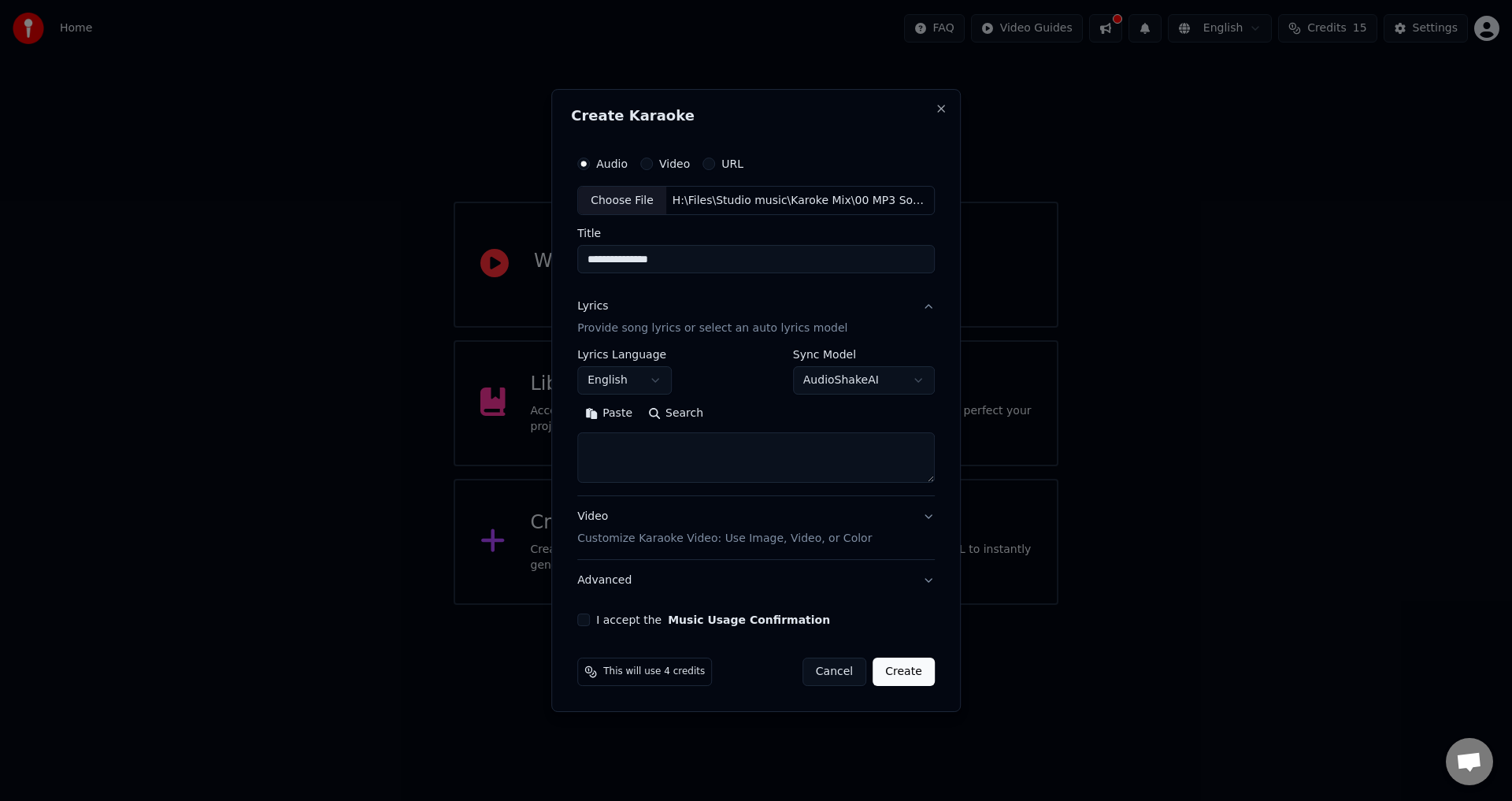
click at [633, 447] on textarea at bounding box center [756, 458] width 358 height 51
type textarea "**********"
drag, startPoint x: 913, startPoint y: 668, endPoint x: 671, endPoint y: 635, distance: 244.2
click at [680, 635] on form "**********" at bounding box center [756, 417] width 370 height 551
click at [594, 615] on div "I accept the Music Usage Confirmation" at bounding box center [756, 619] width 358 height 12
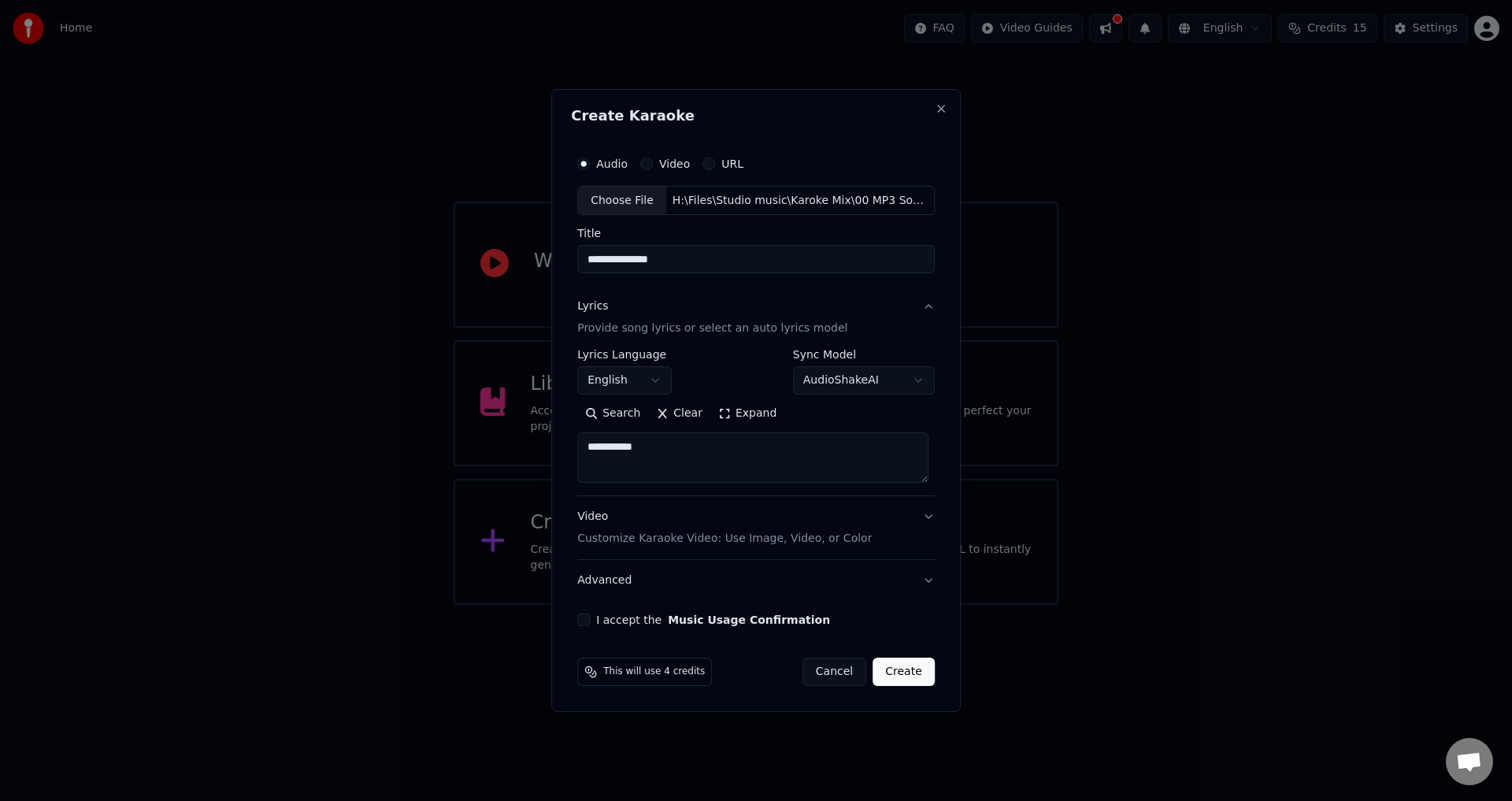
click at [590, 620] on button "I accept the Music Usage Confirmation" at bounding box center [583, 619] width 12 height 12
click at [889, 674] on button "Create" at bounding box center [903, 672] width 62 height 28
select select
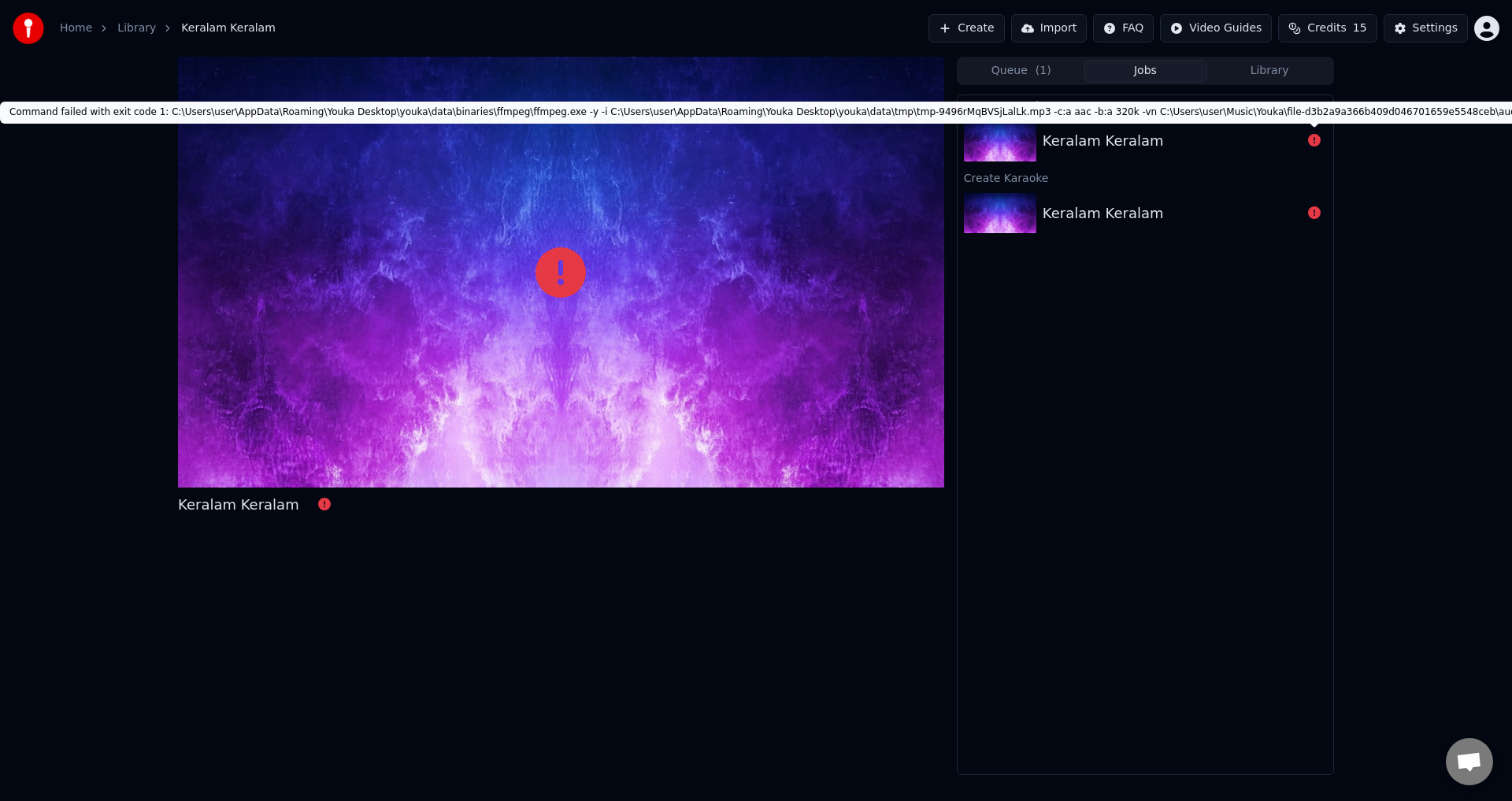
click at [1306, 137] on div at bounding box center [1314, 141] width 25 height 19
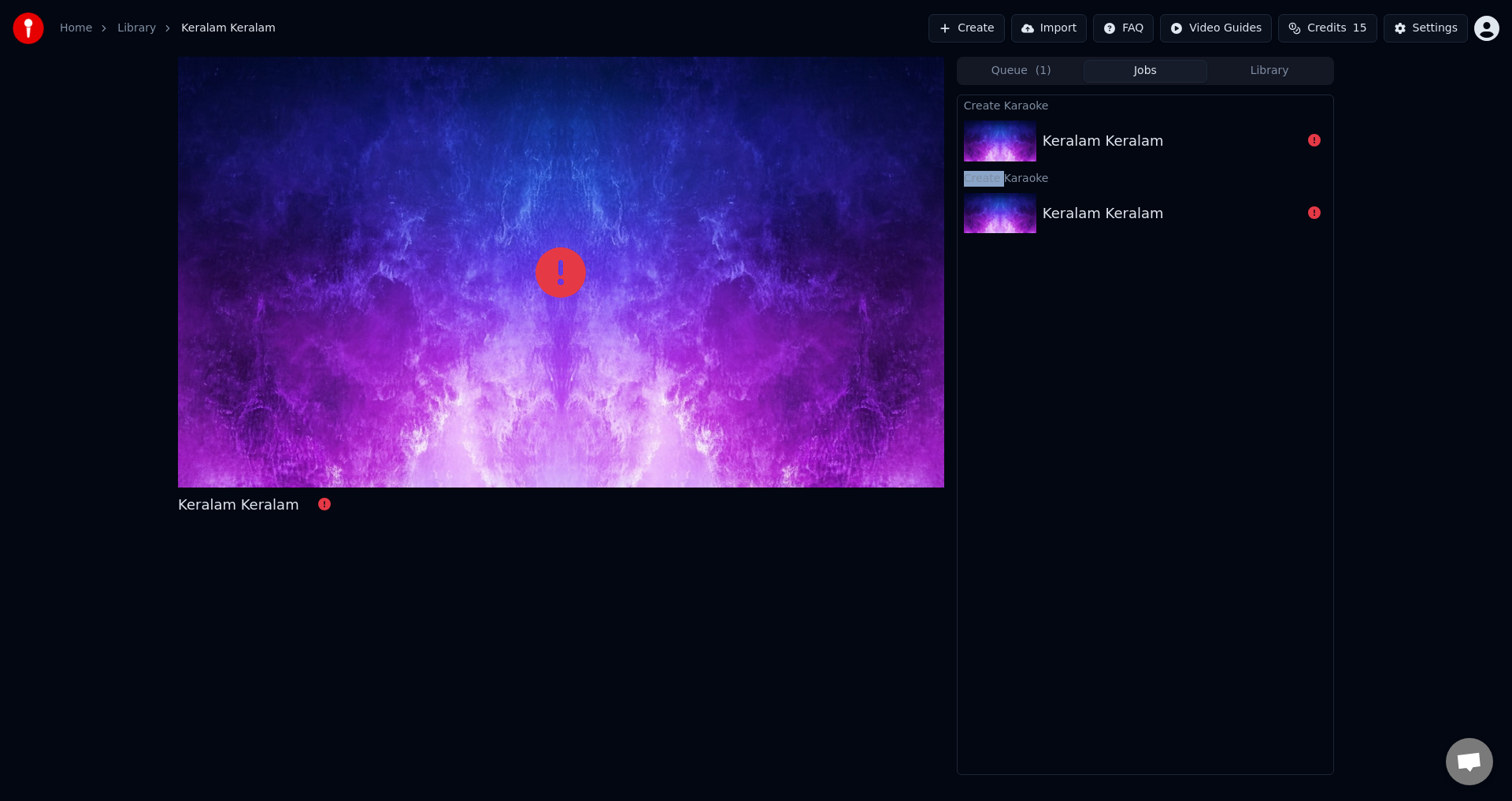
click at [1306, 137] on div at bounding box center [1314, 141] width 25 height 19
click at [1298, 140] on div "Keralam Keralam" at bounding box center [1171, 141] width 259 height 22
click at [1291, 139] on div "Keralam Keralam" at bounding box center [1171, 141] width 259 height 22
drag, startPoint x: 1285, startPoint y: 140, endPoint x: 1244, endPoint y: 153, distance: 43.0
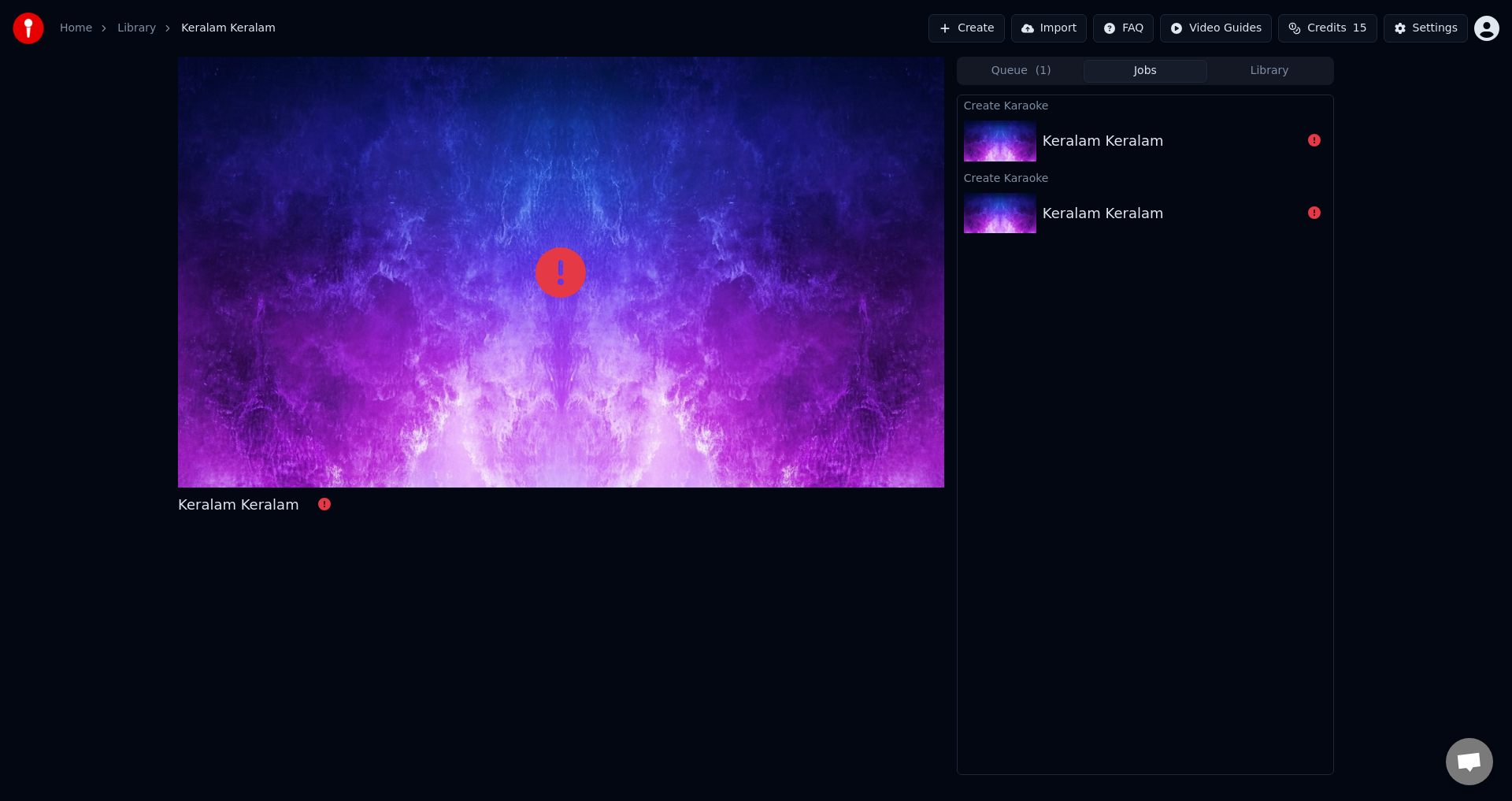
click at [1282, 142] on div "Keralam Keralam" at bounding box center [1171, 141] width 259 height 22
